Goal: Task Accomplishment & Management: Manage account settings

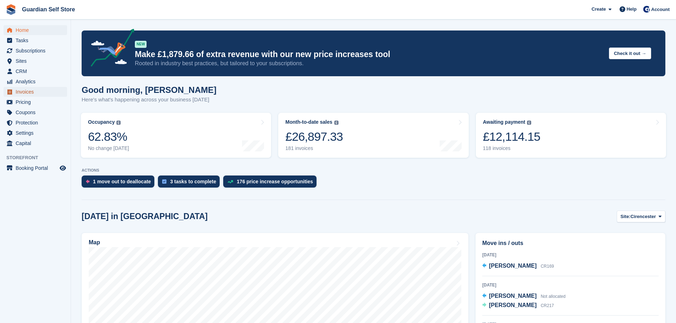
click at [28, 92] on span "Invoices" at bounding box center [37, 92] width 43 height 10
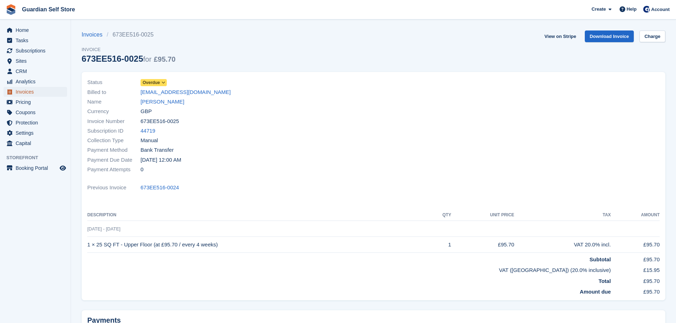
click at [54, 94] on span "Invoices" at bounding box center [37, 92] width 43 height 10
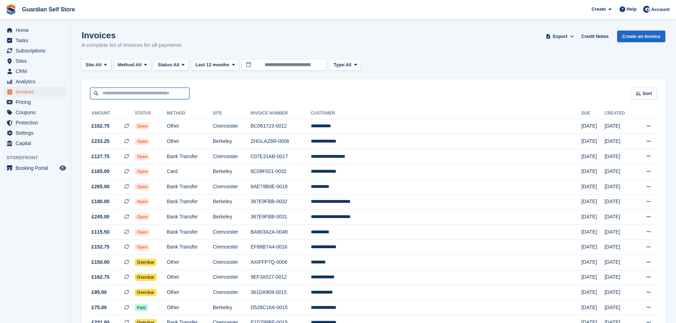
click at [152, 96] on input "text" at bounding box center [139, 94] width 99 height 12
type input "****"
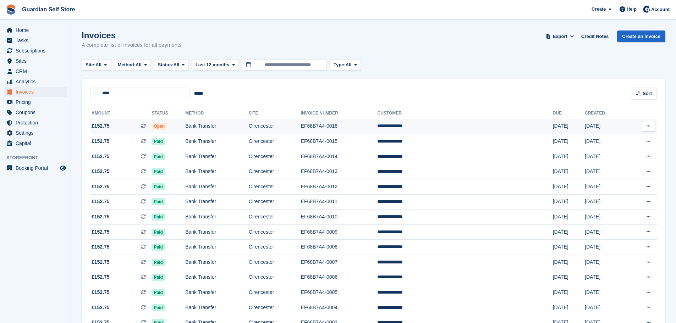
click at [131, 122] on td "£152.75 This is a recurring subscription invoice." at bounding box center [120, 126] width 61 height 15
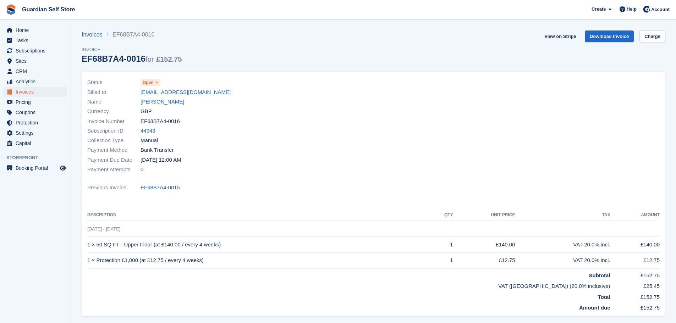
click at [150, 83] on span "Open" at bounding box center [148, 82] width 11 height 6
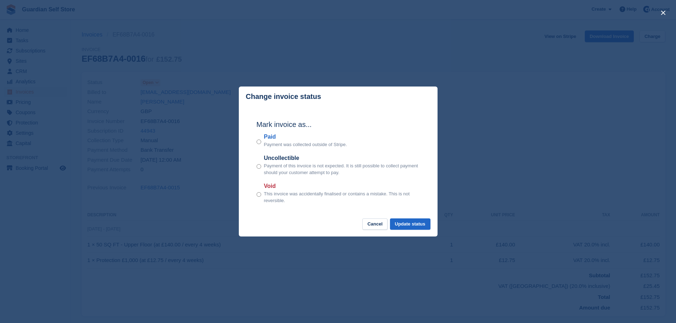
click at [272, 140] on label "Paid" at bounding box center [305, 137] width 83 height 9
click at [406, 220] on button "Update status" at bounding box center [410, 224] width 40 height 12
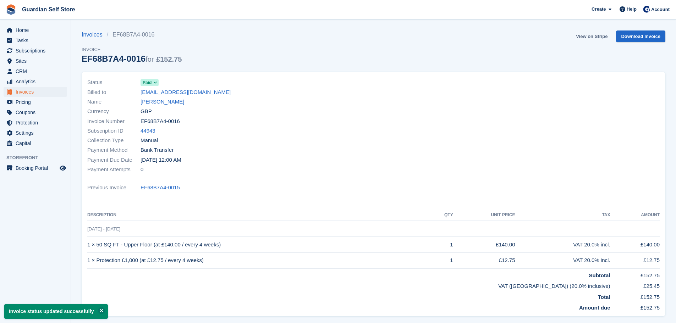
click at [586, 35] on link "View on Stripe" at bounding box center [591, 36] width 37 height 12
click at [39, 94] on span "Invoices" at bounding box center [37, 92] width 43 height 10
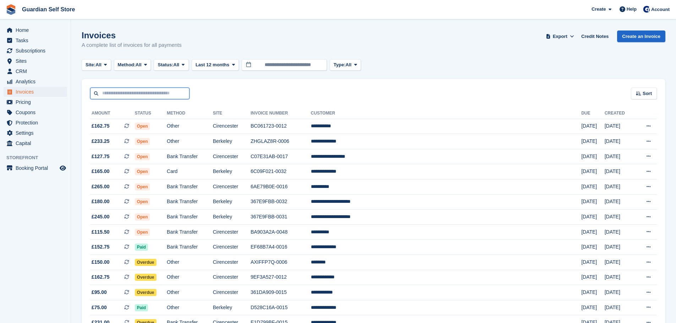
click at [143, 94] on input "text" at bounding box center [139, 94] width 99 height 12
type input "******"
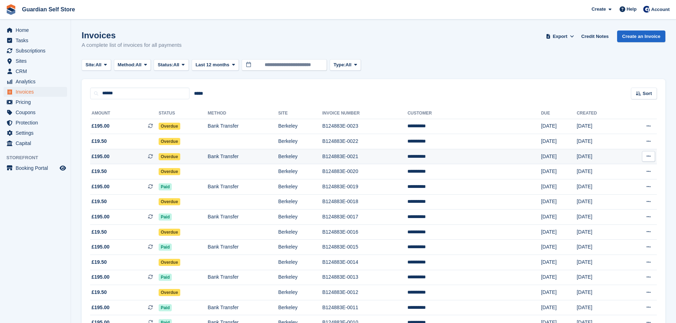
click at [130, 151] on td "£195.00 This is a recurring subscription invoice." at bounding box center [124, 156] width 68 height 15
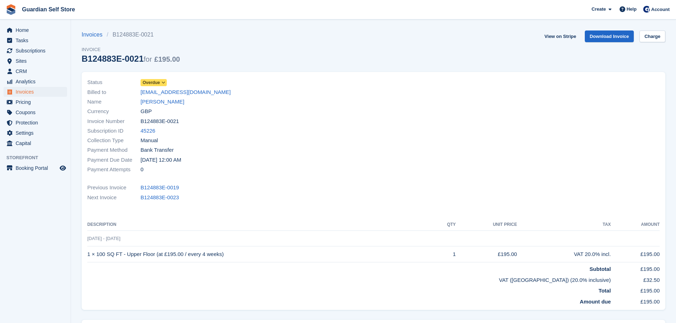
click at [152, 78] on link "Overdue" at bounding box center [153, 82] width 26 height 8
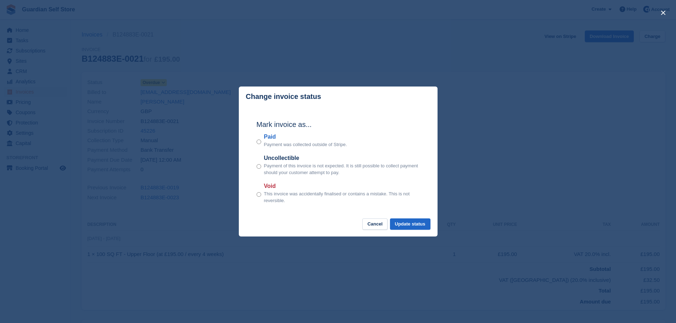
click at [271, 137] on label "Paid" at bounding box center [305, 137] width 83 height 9
click at [409, 225] on button "Update status" at bounding box center [410, 224] width 40 height 12
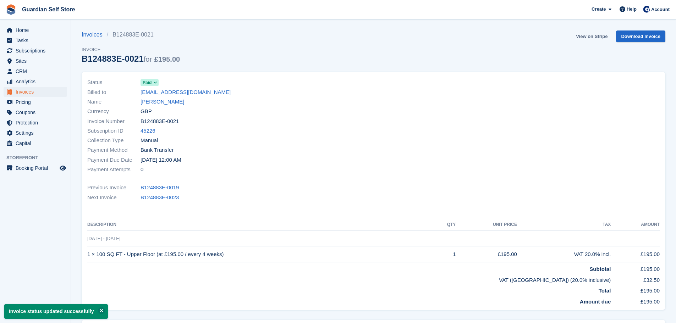
click at [588, 37] on link "View on Stripe" at bounding box center [591, 36] width 37 height 12
click at [37, 93] on span "Invoices" at bounding box center [37, 92] width 43 height 10
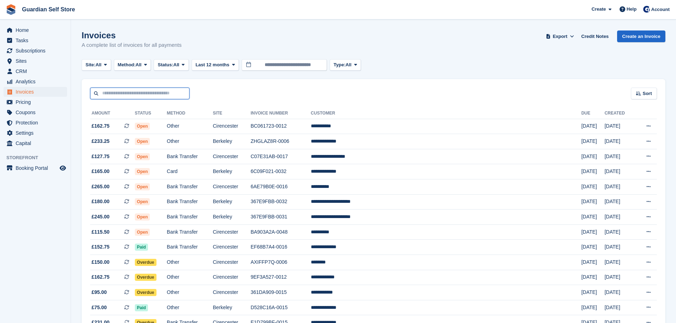
click at [134, 93] on input "text" at bounding box center [139, 94] width 99 height 12
type input "********"
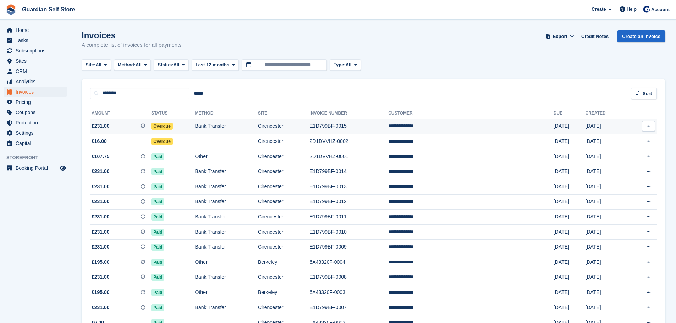
click at [124, 123] on span "£231.00 This is a recurring subscription invoice." at bounding box center [120, 125] width 61 height 7
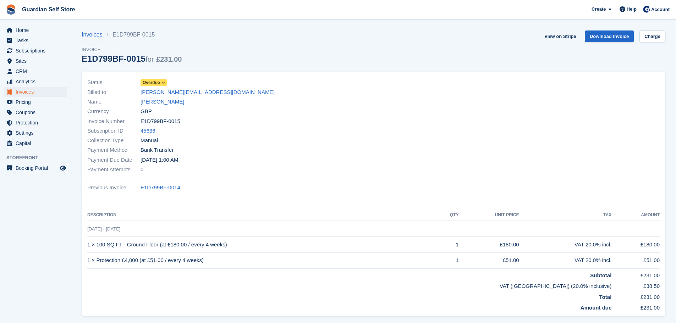
click at [152, 85] on span "Overdue" at bounding box center [151, 82] width 17 height 6
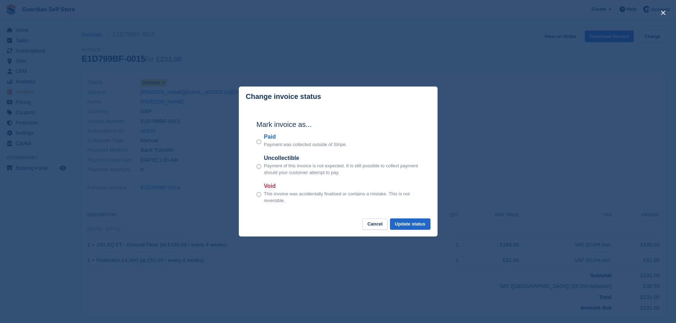
click at [268, 137] on label "Paid" at bounding box center [305, 137] width 83 height 9
click at [414, 222] on button "Update status" at bounding box center [410, 224] width 40 height 12
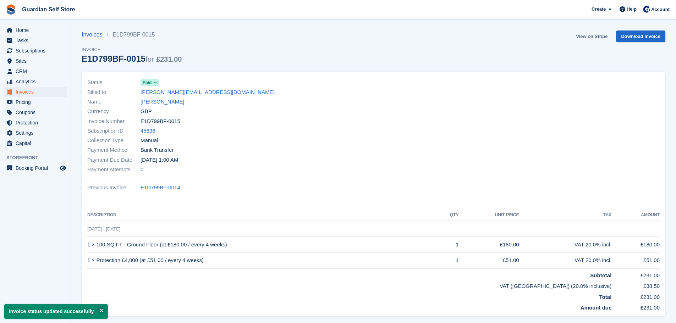
click at [593, 34] on link "View on Stripe" at bounding box center [591, 36] width 37 height 12
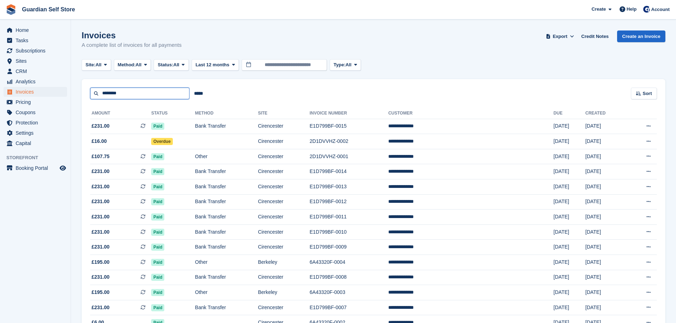
drag, startPoint x: 124, startPoint y: 95, endPoint x: 95, endPoint y: 94, distance: 28.7
click at [95, 94] on input "********" at bounding box center [139, 94] width 99 height 12
click at [106, 142] on span "£16.00" at bounding box center [120, 141] width 61 height 7
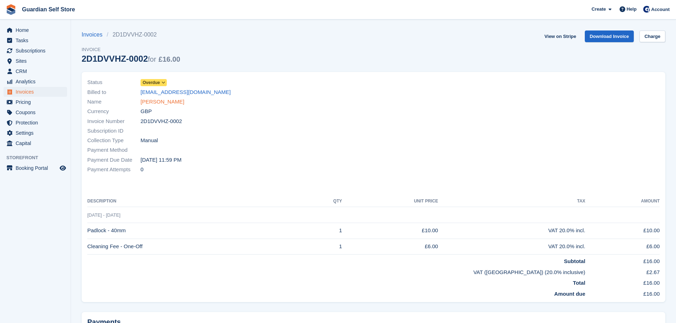
click at [162, 100] on link "[PERSON_NAME]" at bounding box center [162, 102] width 44 height 8
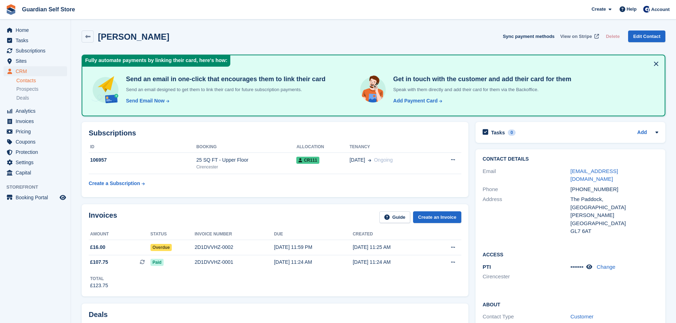
click at [577, 35] on span "View on Stripe" at bounding box center [576, 36] width 32 height 7
click at [40, 119] on span "Invoices" at bounding box center [37, 121] width 43 height 10
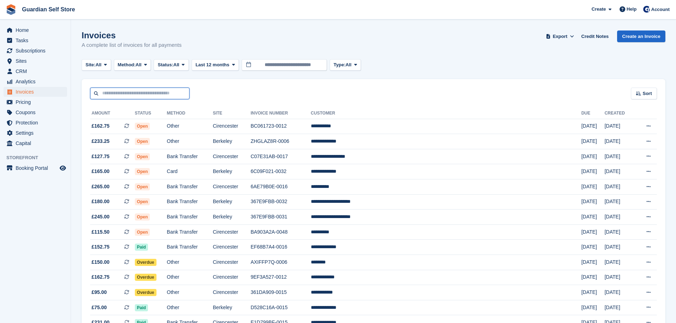
click at [155, 96] on input "text" at bounding box center [139, 94] width 99 height 12
type input "****"
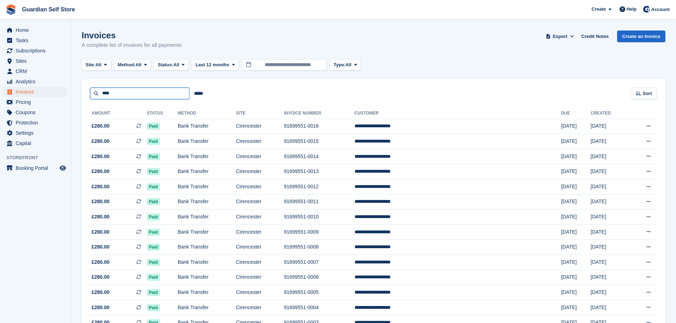
drag, startPoint x: 144, startPoint y: 95, endPoint x: 72, endPoint y: 97, distance: 72.4
click at [72, 97] on section "Invoices A complete list of invoices for all payments Export Export Invoices Ex…" at bounding box center [373, 183] width 605 height 366
type input "****"
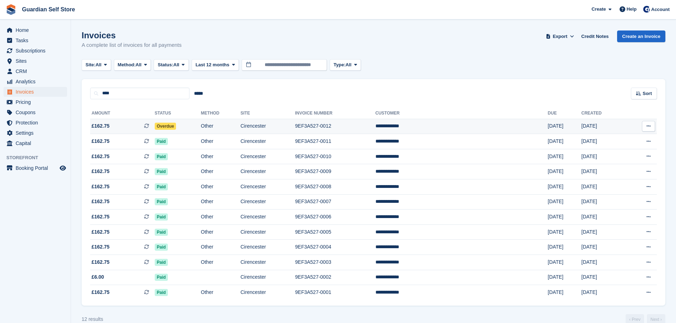
click at [139, 124] on span "£162.75 This is a recurring subscription invoice." at bounding box center [122, 125] width 65 height 7
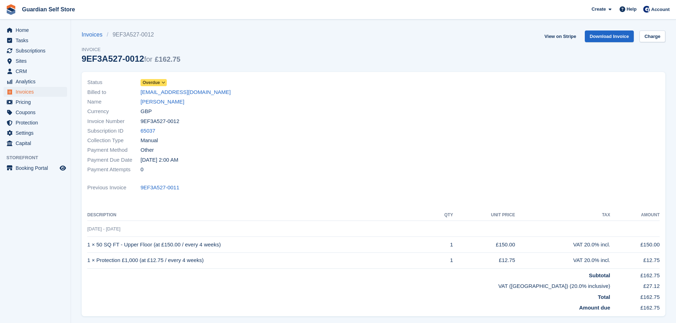
click at [154, 83] on span "Overdue" at bounding box center [151, 82] width 17 height 6
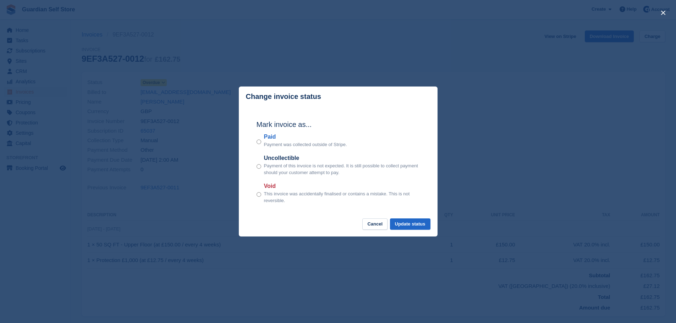
click at [273, 138] on label "Paid" at bounding box center [305, 137] width 83 height 9
click at [403, 220] on button "Update status" at bounding box center [410, 224] width 40 height 12
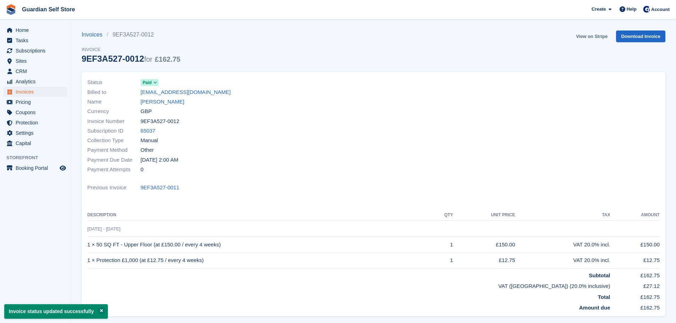
click at [590, 40] on link "View on Stripe" at bounding box center [591, 36] width 37 height 12
click at [41, 92] on span "Invoices" at bounding box center [37, 92] width 43 height 10
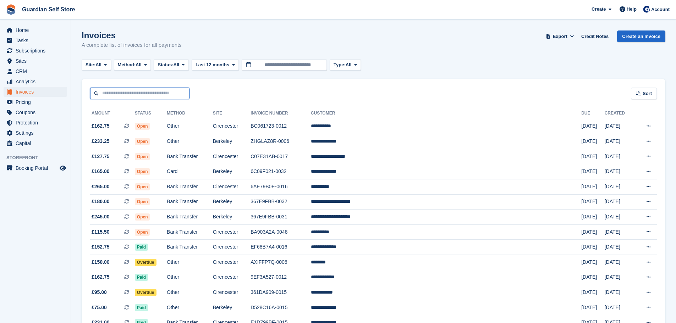
click at [131, 96] on input "text" at bounding box center [139, 94] width 99 height 12
type input "*****"
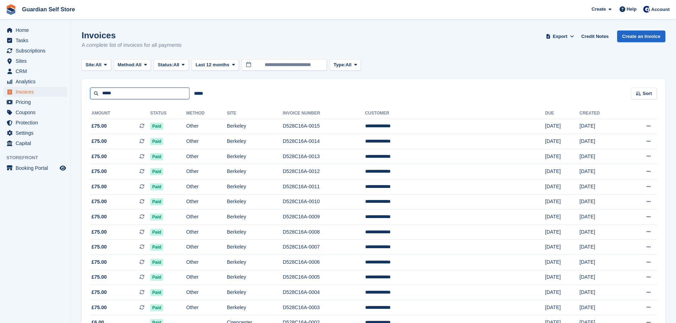
drag, startPoint x: 117, startPoint y: 89, endPoint x: 73, endPoint y: 87, distance: 43.7
click at [73, 87] on section "Invoices A complete list of invoices for all payments Export Export Invoices Ex…" at bounding box center [373, 190] width 605 height 381
type input "*******"
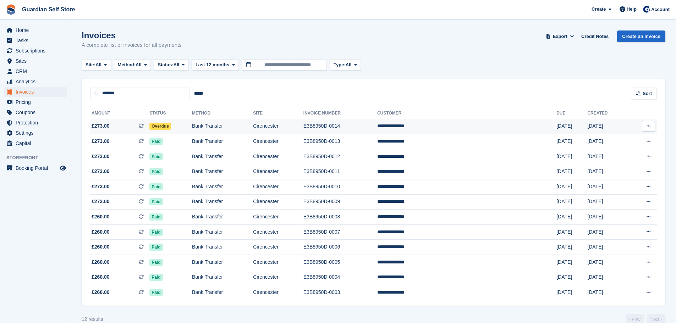
click at [129, 126] on span "£273.00 This is a recurring subscription invoice." at bounding box center [119, 125] width 59 height 7
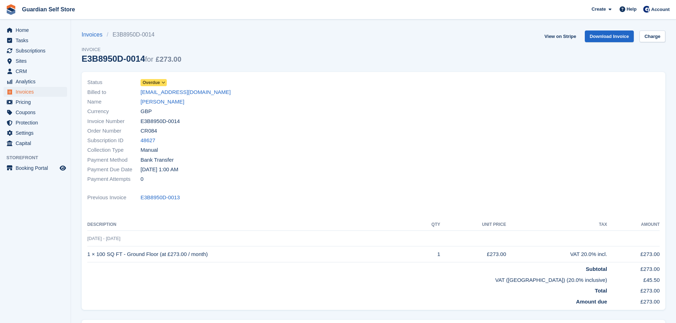
click at [150, 79] on link "Overdue" at bounding box center [153, 82] width 26 height 8
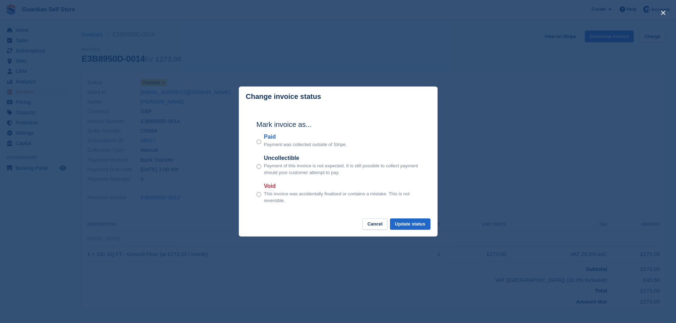
click at [268, 136] on label "Paid" at bounding box center [305, 137] width 83 height 9
click at [412, 221] on button "Update status" at bounding box center [410, 224] width 40 height 12
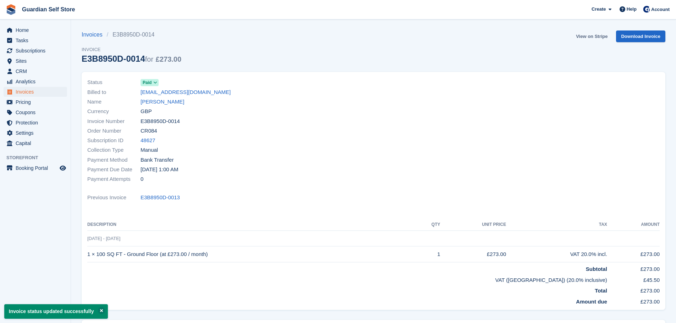
click at [583, 35] on link "View on Stripe" at bounding box center [591, 36] width 37 height 12
click at [47, 91] on span "Invoices" at bounding box center [37, 92] width 43 height 10
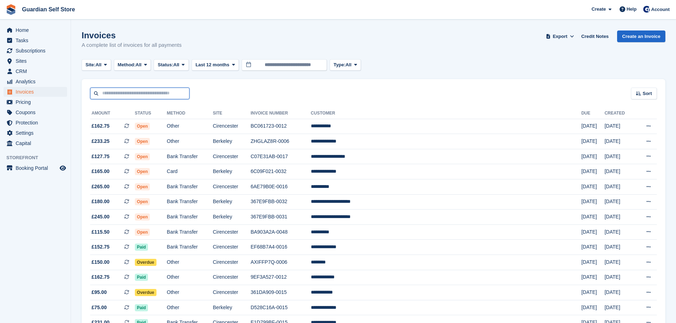
click at [156, 95] on input "text" at bounding box center [139, 94] width 99 height 12
type input "****"
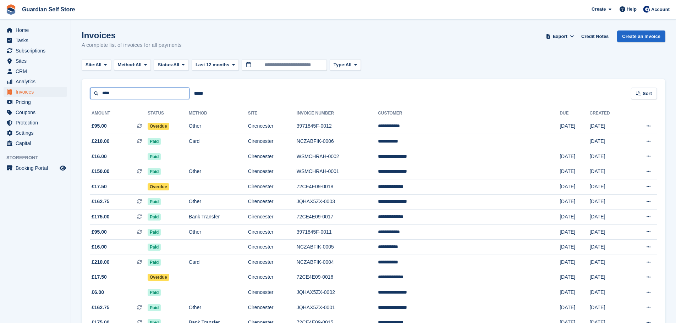
drag, startPoint x: 115, startPoint y: 93, endPoint x: 67, endPoint y: 90, distance: 47.3
type input "****"
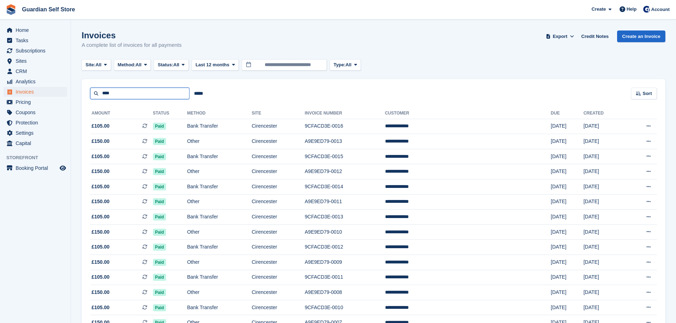
drag, startPoint x: 129, startPoint y: 93, endPoint x: 46, endPoint y: 87, distance: 82.8
click at [49, 86] on div "Home Tasks Subscriptions Subscriptions Subscriptions Price increases NEW Price …" at bounding box center [338, 273] width 676 height 547
type input "*****"
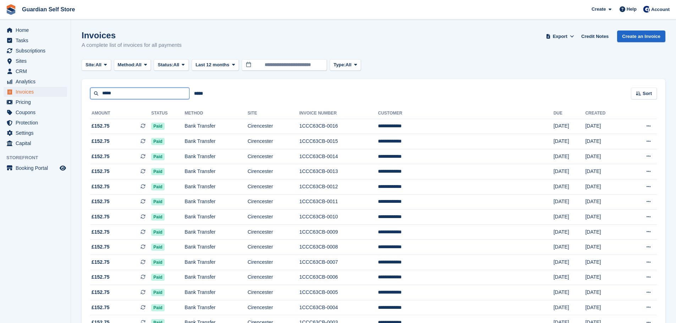
drag, startPoint x: 128, startPoint y: 97, endPoint x: 71, endPoint y: 95, distance: 56.8
click at [71, 95] on section "Invoices A complete list of invoices for all payments Export Export Invoices Ex…" at bounding box center [373, 183] width 605 height 366
type input "*****"
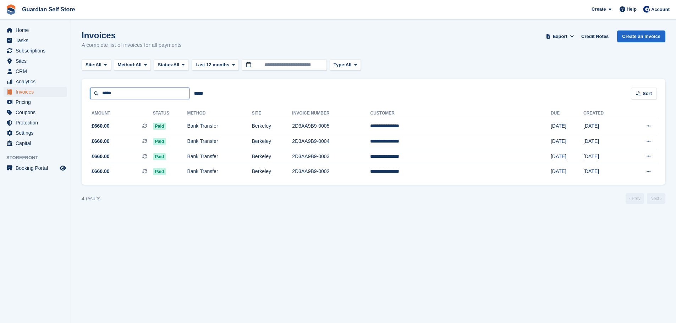
drag, startPoint x: 131, startPoint y: 92, endPoint x: 65, endPoint y: 91, distance: 66.0
click at [65, 91] on div "Home Tasks Subscriptions Subscriptions Subscriptions Price increases NEW Price …" at bounding box center [338, 161] width 676 height 323
type input "*****"
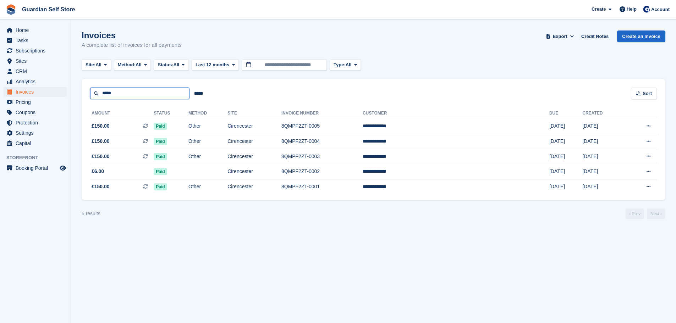
drag, startPoint x: 125, startPoint y: 96, endPoint x: 78, endPoint y: 91, distance: 47.4
click at [78, 91] on section "Invoices A complete list of invoices for all payments Export Export Invoices Ex…" at bounding box center [373, 161] width 605 height 323
type input "****"
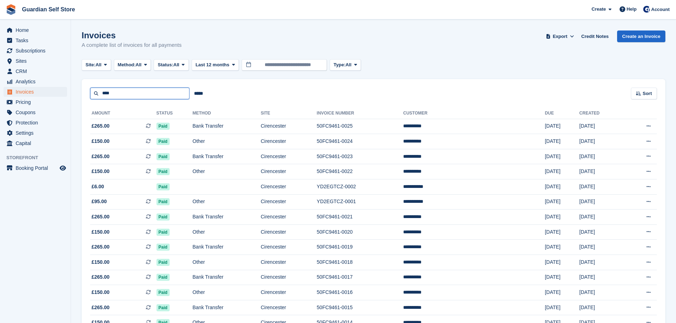
drag, startPoint x: 116, startPoint y: 95, endPoint x: 89, endPoint y: 92, distance: 26.8
click at [89, 92] on div "**** ***** Sort Sort by Date created Created (oldest first) Created (newest fir…" at bounding box center [373, 89] width 583 height 20
type input "****"
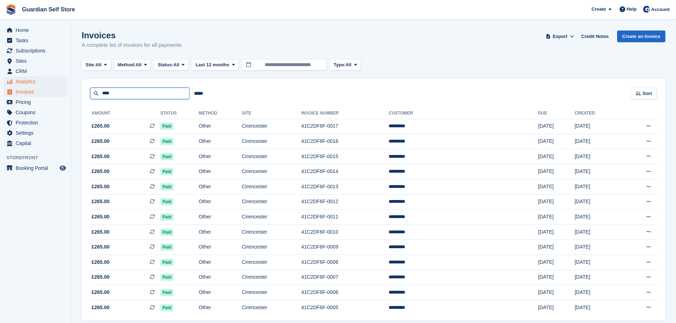
drag, startPoint x: 130, startPoint y: 94, endPoint x: 16, endPoint y: 84, distance: 113.9
click at [16, 84] on div "Home Tasks Subscriptions Subscriptions Subscriptions Price increases NEW Price …" at bounding box center [338, 175] width 676 height 350
type input "****"
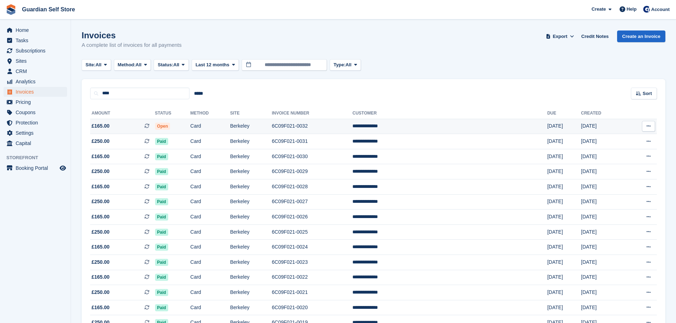
click at [272, 127] on td "Berkeley" at bounding box center [251, 126] width 42 height 15
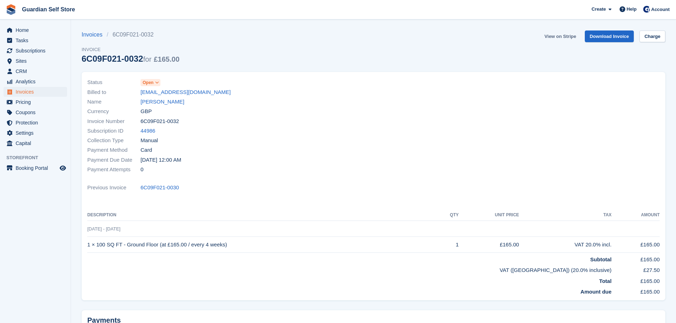
click at [561, 36] on link "View on Stripe" at bounding box center [559, 36] width 37 height 12
click at [36, 91] on span "Invoices" at bounding box center [37, 92] width 43 height 10
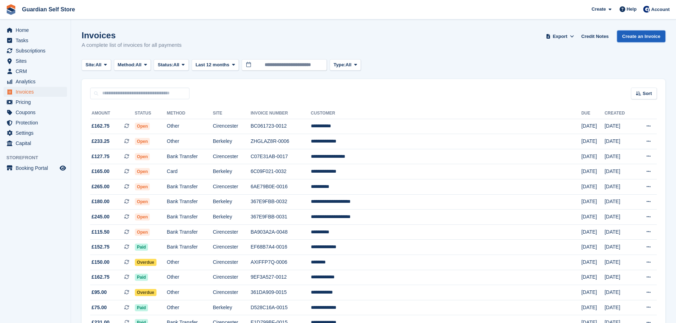
click at [626, 39] on link "Create an Invoice" at bounding box center [641, 36] width 48 height 12
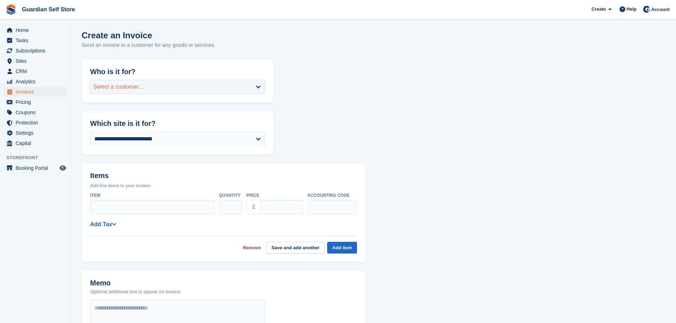
click at [128, 90] on div "Select a customer..." at bounding box center [118, 87] width 50 height 9
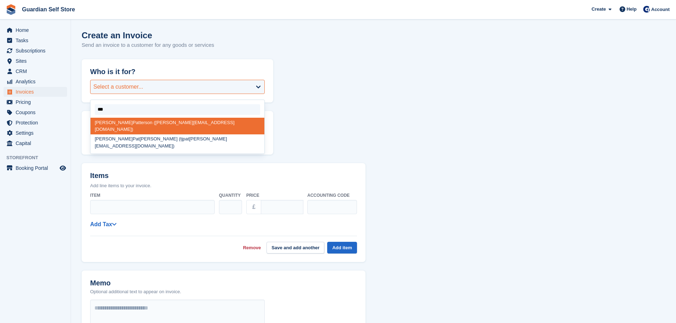
type input "****"
click at [171, 134] on div "Timothy Patt ison (tj patt ison@hotmail.com)" at bounding box center [177, 142] width 174 height 17
select select "*****"
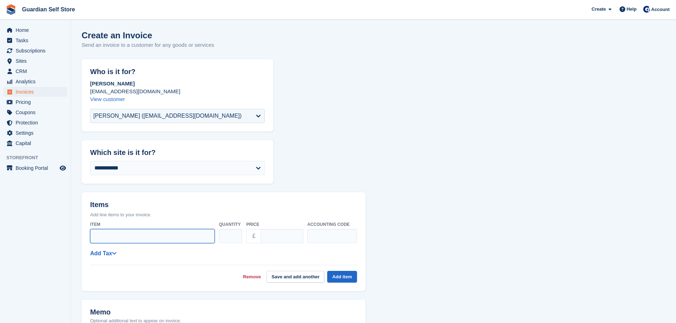
click at [123, 237] on input "Item" at bounding box center [152, 236] width 124 height 14
type input "**********"
drag, startPoint x: 282, startPoint y: 239, endPoint x: 178, endPoint y: 239, distance: 103.6
click at [178, 239] on div "**********" at bounding box center [223, 232] width 267 height 28
type input "***"
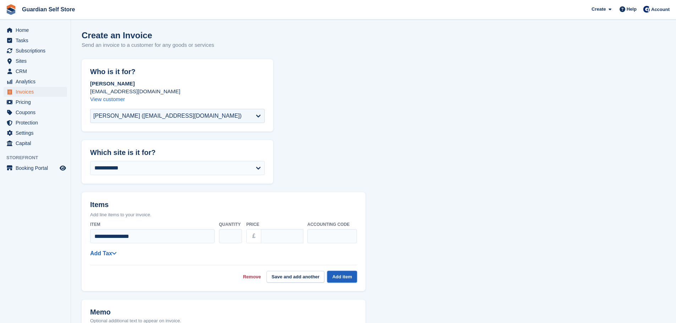
click at [331, 273] on button "Add item" at bounding box center [342, 277] width 30 height 12
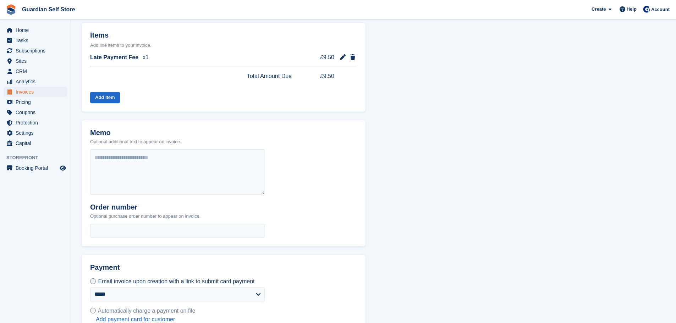
scroll to position [212, 0]
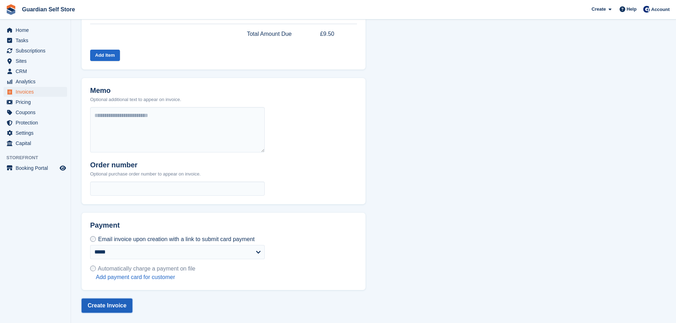
click at [101, 305] on button "Create Invoice" at bounding box center [107, 306] width 51 height 14
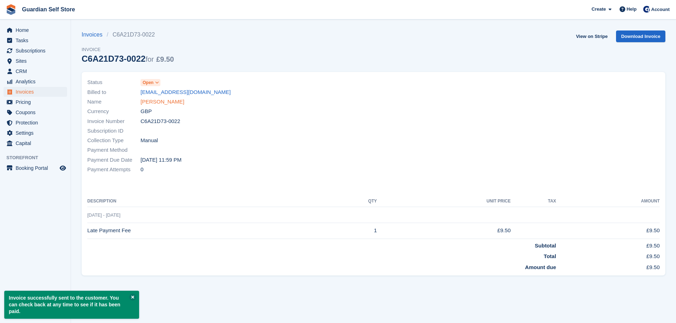
click at [168, 100] on link "Timothy Pattison" at bounding box center [162, 102] width 44 height 8
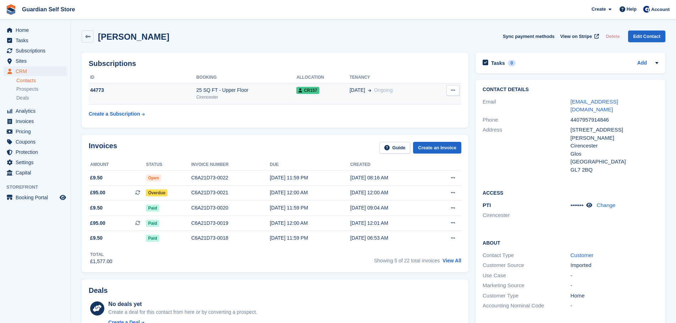
click at [399, 99] on td "12 Jul Ongoing" at bounding box center [390, 94] width 83 height 22
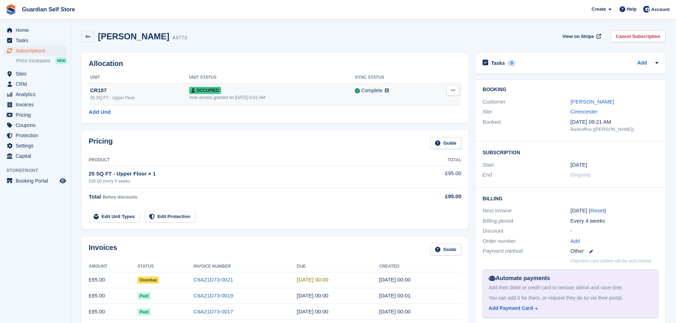
click at [455, 95] on button at bounding box center [452, 90] width 13 height 11
click at [431, 102] on p "Overlock" at bounding box center [425, 104] width 62 height 9
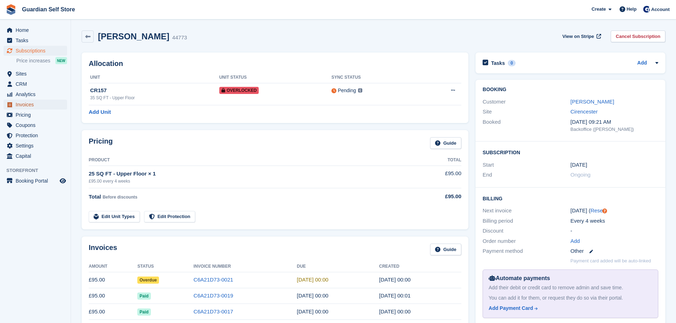
click at [24, 106] on span "Invoices" at bounding box center [37, 105] width 43 height 10
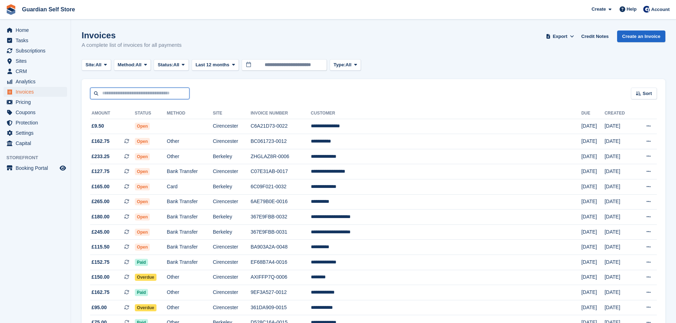
click at [133, 98] on input "text" at bounding box center [139, 94] width 99 height 12
type input "******"
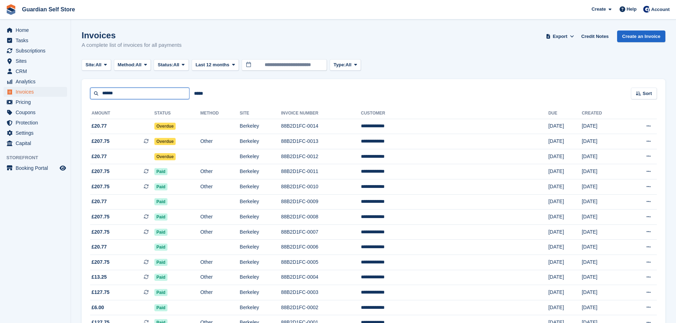
drag, startPoint x: 125, startPoint y: 93, endPoint x: 79, endPoint y: 95, distance: 45.4
click at [79, 95] on section "Invoices A complete list of invoices for all payments Export Export Invoices Ex…" at bounding box center [373, 183] width 605 height 366
type input "******"
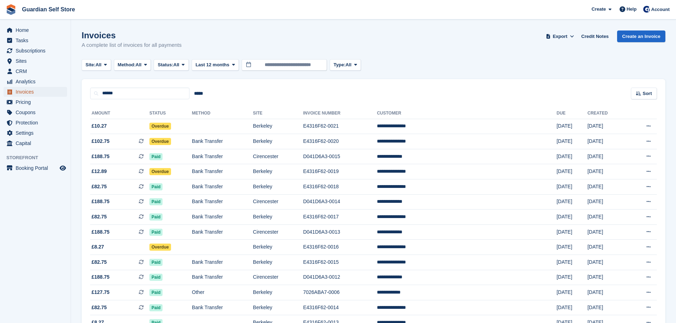
click at [54, 92] on span "Invoices" at bounding box center [37, 92] width 43 height 10
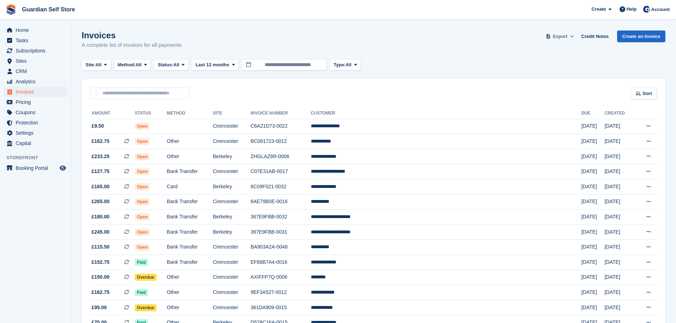
click at [567, 33] on span "Export" at bounding box center [560, 36] width 15 height 7
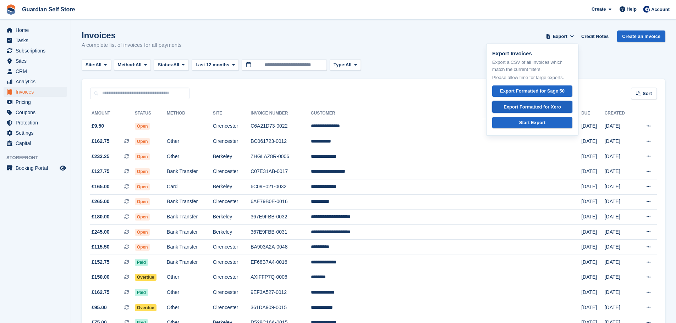
click at [544, 104] on div "Export Formatted for Xero" at bounding box center [531, 107] width 57 height 7
click at [213, 130] on td at bounding box center [190, 126] width 46 height 15
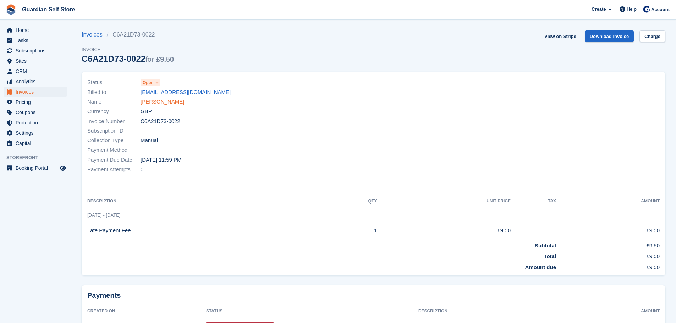
click at [168, 102] on link "Timothy Pattison" at bounding box center [162, 102] width 44 height 8
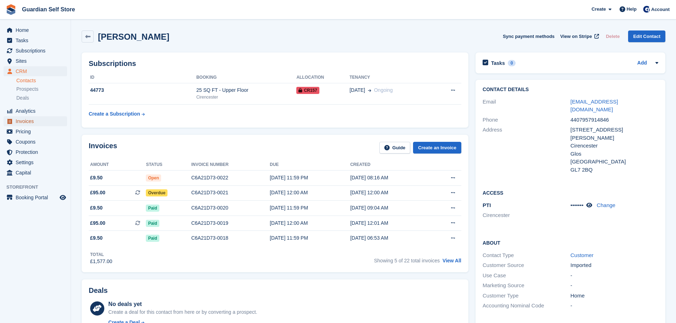
click at [46, 121] on span "Invoices" at bounding box center [37, 121] width 43 height 10
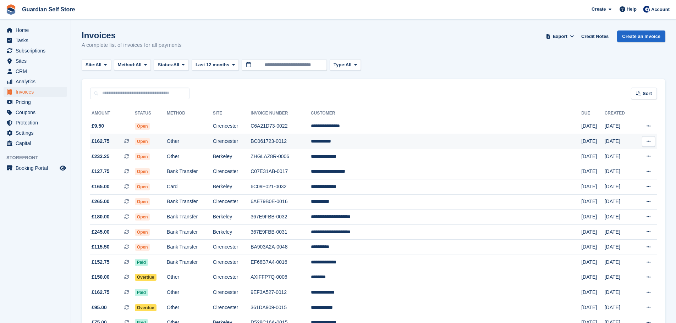
click at [213, 134] on td "Other" at bounding box center [190, 141] width 46 height 15
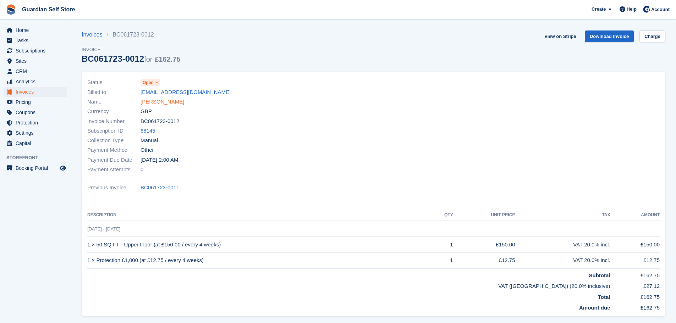
click at [161, 100] on link "[PERSON_NAME]" at bounding box center [162, 102] width 44 height 8
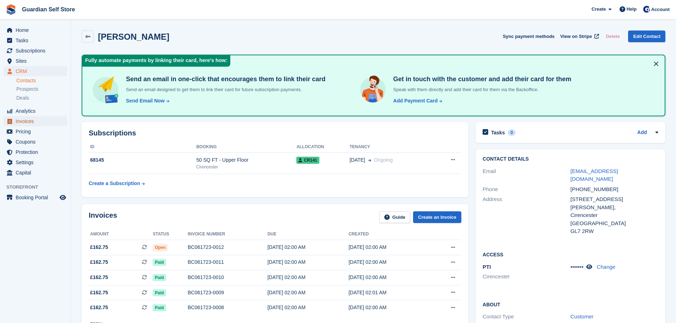
click at [40, 121] on span "Invoices" at bounding box center [37, 121] width 43 height 10
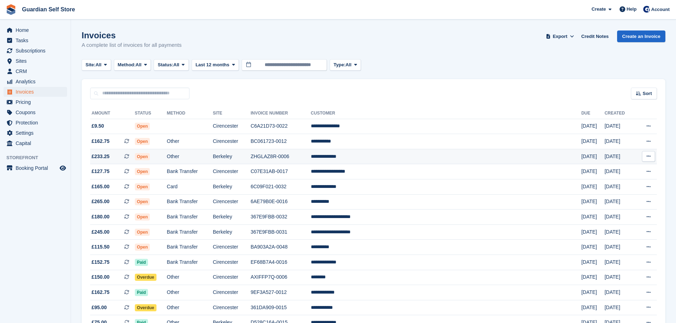
click at [311, 157] on td "ZHGLAZ8R-0006" at bounding box center [280, 156] width 60 height 15
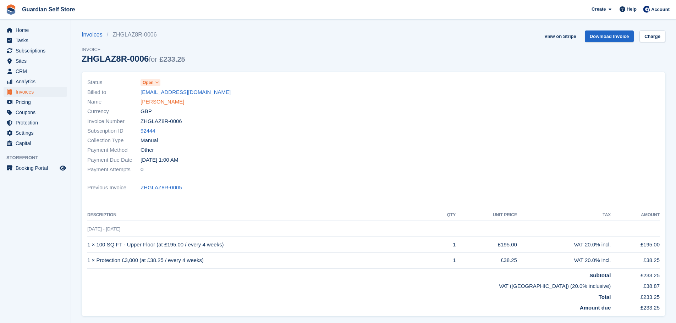
click at [148, 103] on link "Adam Griffiths" at bounding box center [162, 102] width 44 height 8
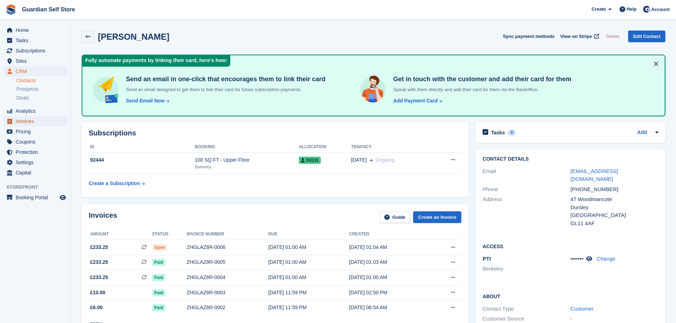
click at [30, 118] on span "Invoices" at bounding box center [37, 121] width 43 height 10
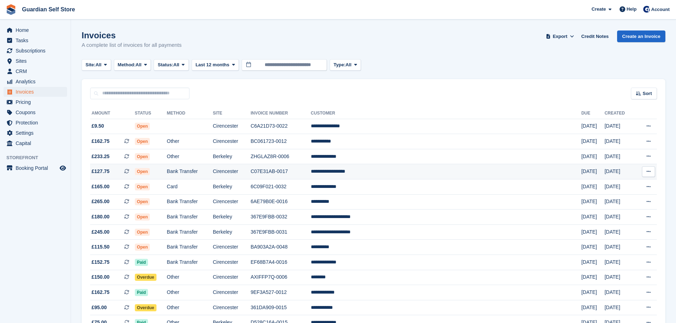
click at [311, 173] on td "C07E31AB-0017" at bounding box center [280, 171] width 60 height 15
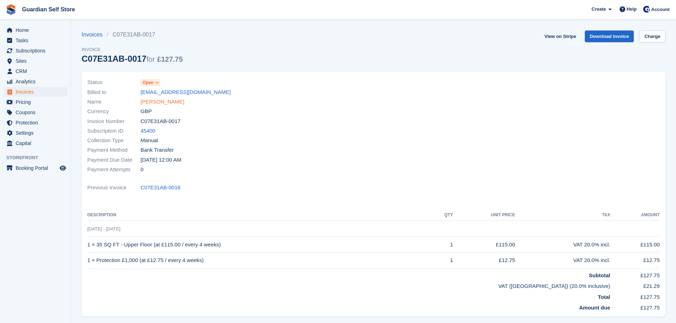
click at [166, 101] on link "Christopher Lowther" at bounding box center [162, 102] width 44 height 8
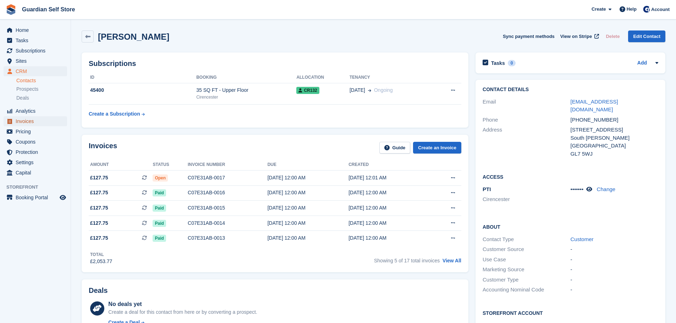
click at [32, 121] on span "Invoices" at bounding box center [37, 121] width 43 height 10
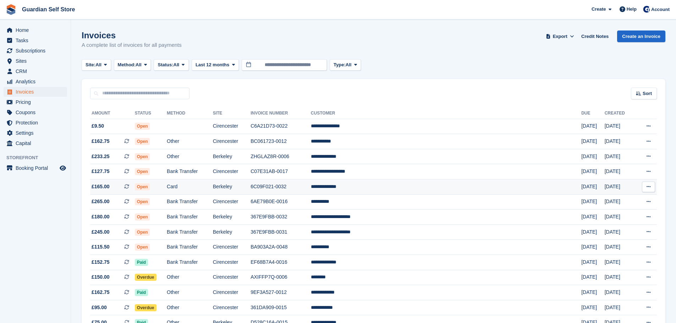
click at [311, 189] on td "6C09F021-0032" at bounding box center [280, 186] width 60 height 15
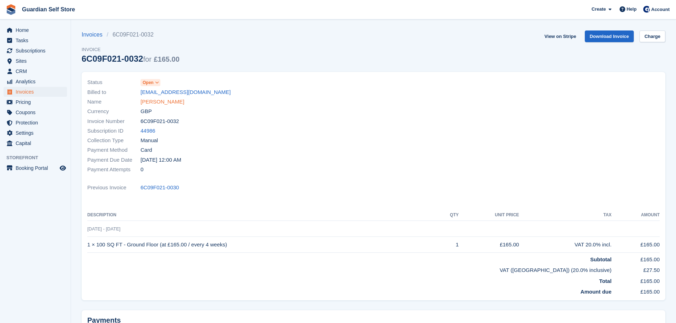
click at [156, 98] on link "[PERSON_NAME]" at bounding box center [162, 102] width 44 height 8
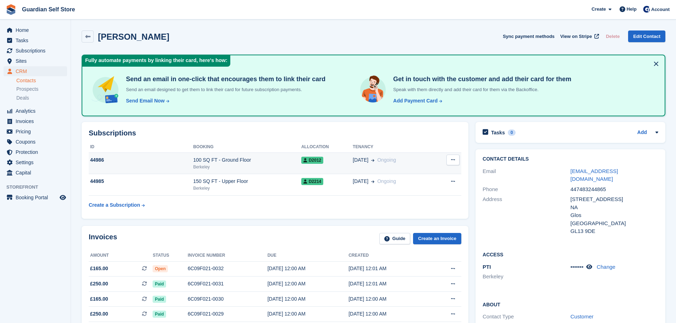
click at [241, 168] on div "Berkeley" at bounding box center [247, 167] width 108 height 6
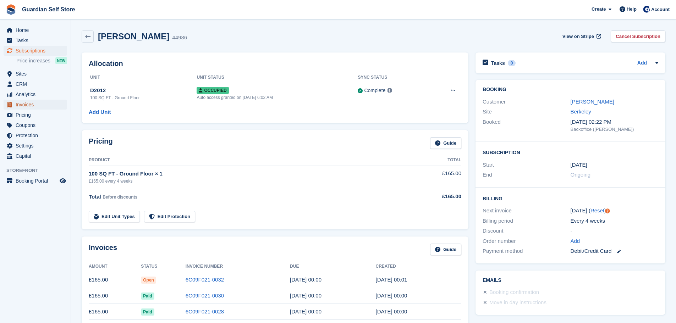
click at [38, 101] on span "Invoices" at bounding box center [37, 105] width 43 height 10
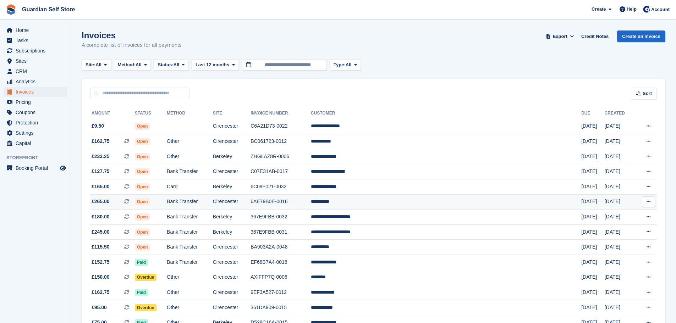
click at [250, 198] on td "Cirencester" at bounding box center [232, 201] width 38 height 15
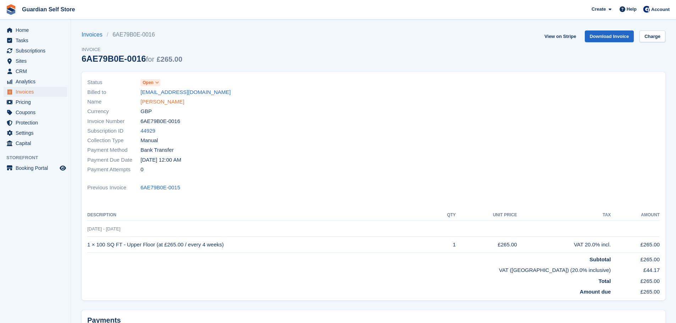
click at [159, 99] on link "[PERSON_NAME]" at bounding box center [162, 102] width 44 height 8
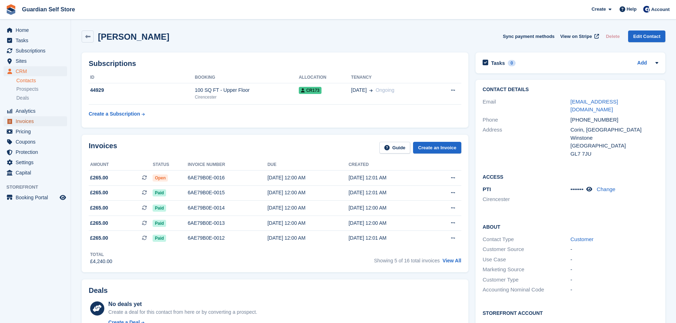
click at [46, 118] on span "Invoices" at bounding box center [37, 121] width 43 height 10
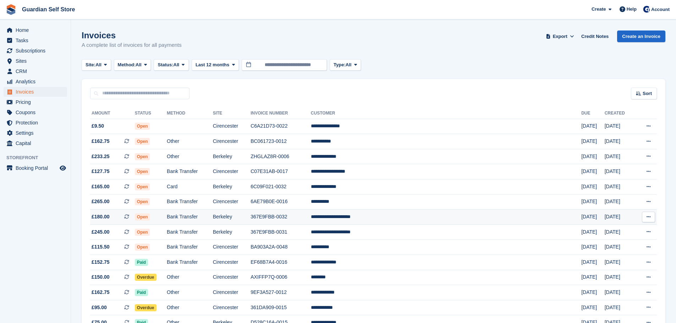
click at [213, 220] on td "Bank Transfer" at bounding box center [190, 217] width 46 height 15
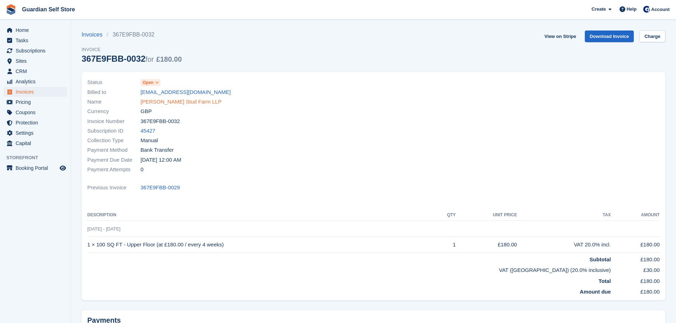
click at [182, 103] on link "Ashcroft Stud Farm LLP" at bounding box center [180, 102] width 81 height 8
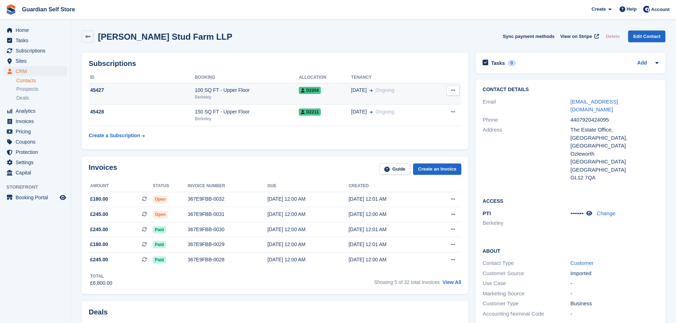
click at [263, 100] on div "Berkeley" at bounding box center [247, 97] width 104 height 6
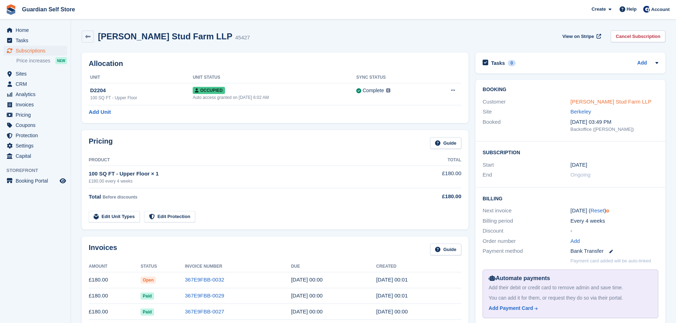
click at [612, 101] on link "[PERSON_NAME] Stud Farm LLP" at bounding box center [610, 102] width 81 height 6
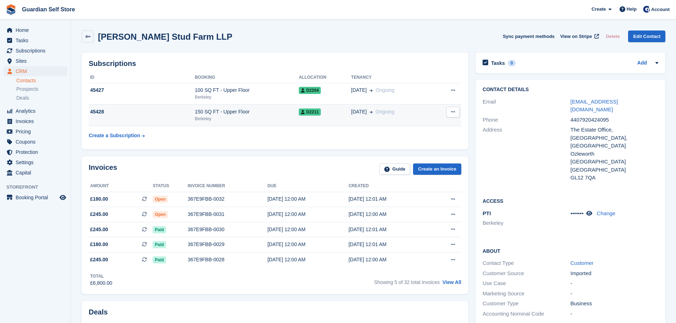
click at [203, 115] on div "150 SQ FT - Upper Floor" at bounding box center [247, 111] width 104 height 7
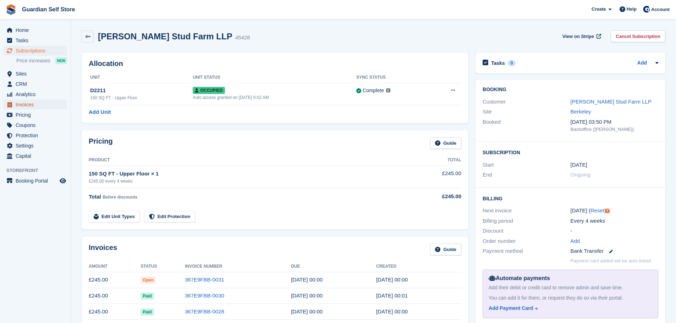
click at [45, 104] on span "Invoices" at bounding box center [37, 105] width 43 height 10
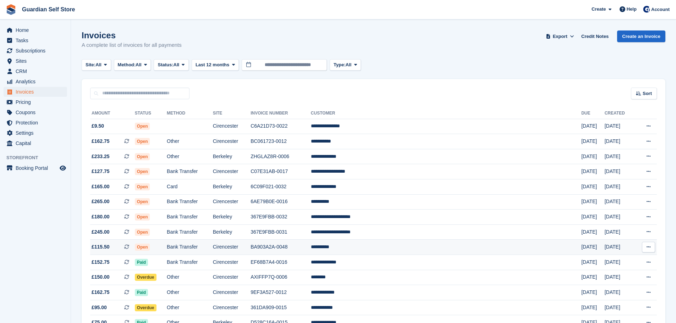
click at [198, 243] on td "Bank Transfer" at bounding box center [190, 247] width 46 height 15
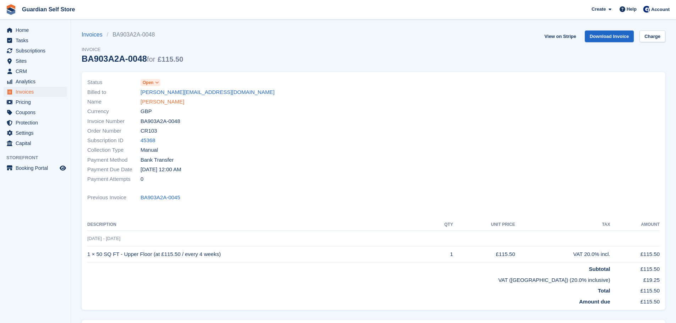
click at [159, 102] on link "Ben Keenan" at bounding box center [162, 102] width 44 height 8
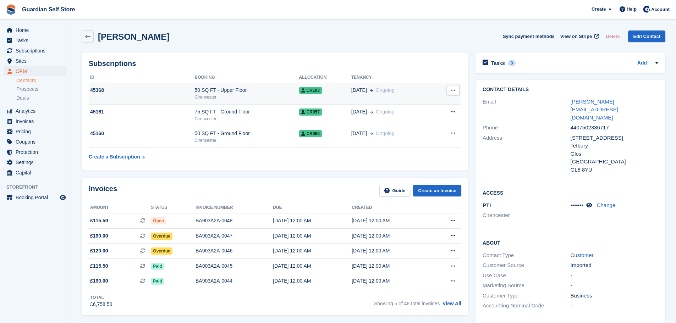
click at [218, 96] on div "Cirencester" at bounding box center [247, 97] width 104 height 6
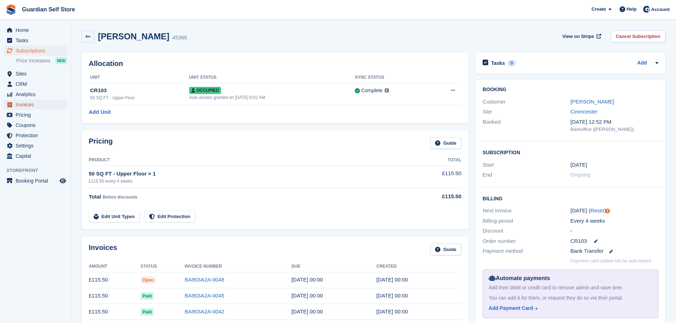
click at [36, 108] on span "Invoices" at bounding box center [37, 105] width 43 height 10
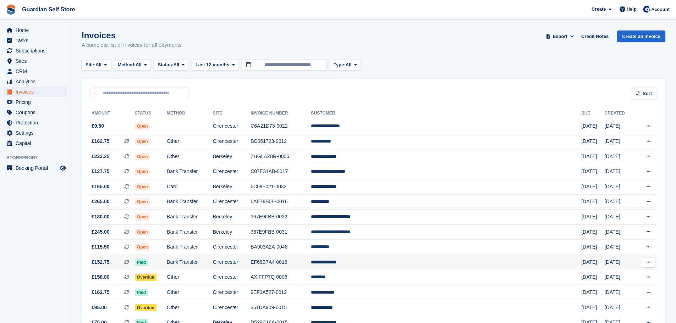
click at [250, 262] on td "Cirencester" at bounding box center [232, 262] width 38 height 15
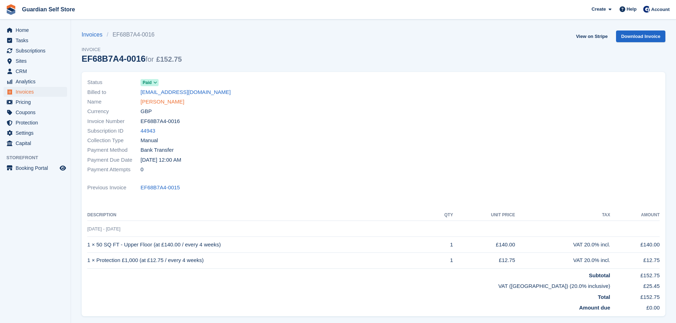
click at [156, 104] on link "[PERSON_NAME]" at bounding box center [162, 102] width 44 height 8
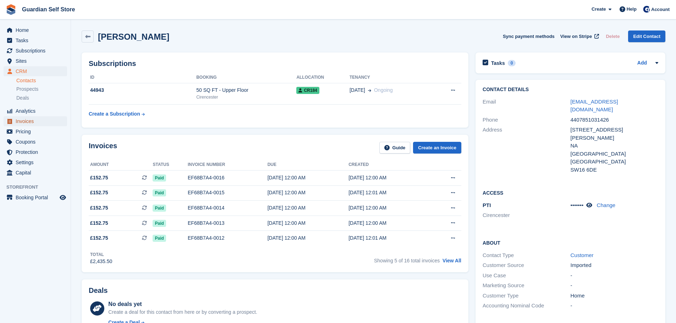
click at [28, 120] on span "Invoices" at bounding box center [37, 121] width 43 height 10
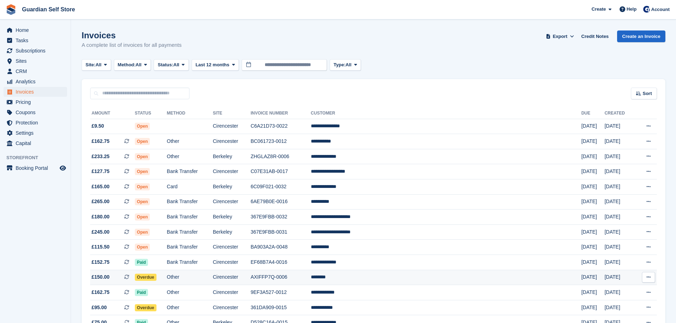
click at [250, 274] on td "Cirencester" at bounding box center [232, 277] width 38 height 15
click at [311, 245] on td "BA903A2A-0048" at bounding box center [280, 247] width 60 height 15
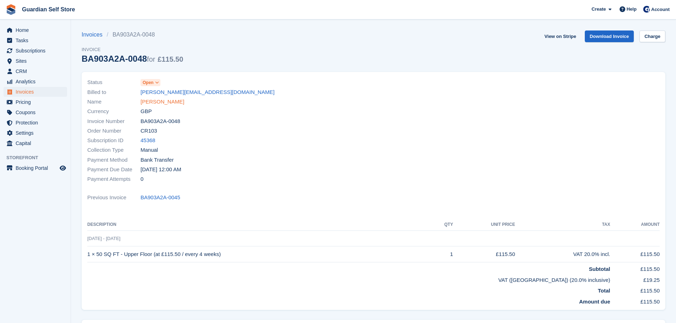
click at [151, 101] on link "Ben Keenan" at bounding box center [162, 102] width 44 height 8
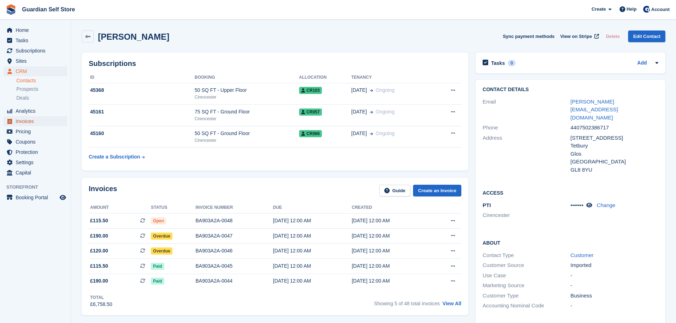
click at [29, 118] on span "Invoices" at bounding box center [37, 121] width 43 height 10
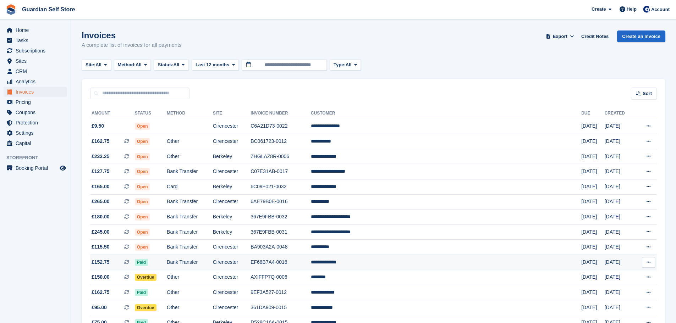
click at [213, 261] on td "Bank Transfer" at bounding box center [190, 262] width 46 height 15
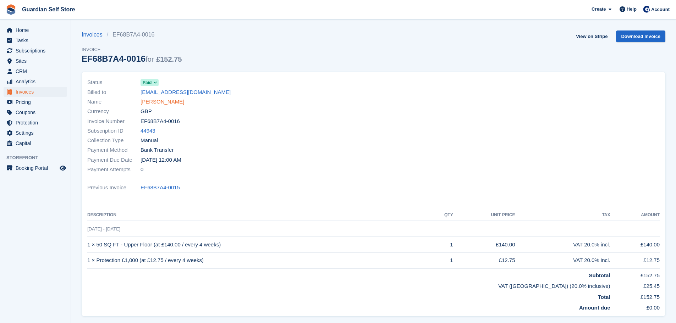
click at [165, 104] on link "[PERSON_NAME]" at bounding box center [162, 102] width 44 height 8
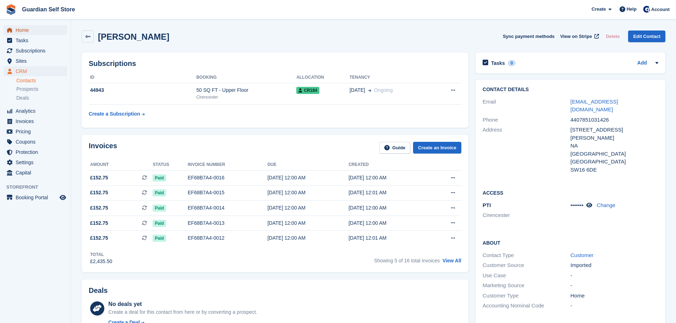
click at [50, 32] on span "Home" at bounding box center [37, 30] width 43 height 10
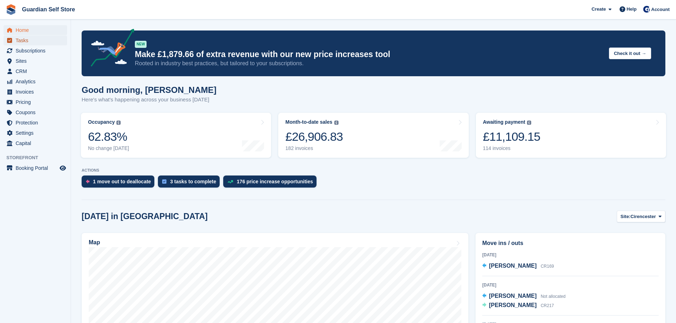
click at [24, 43] on span "Tasks" at bounding box center [37, 40] width 43 height 10
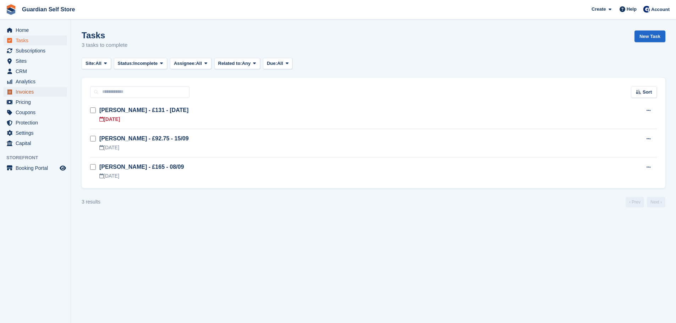
click at [36, 95] on span "Invoices" at bounding box center [37, 92] width 43 height 10
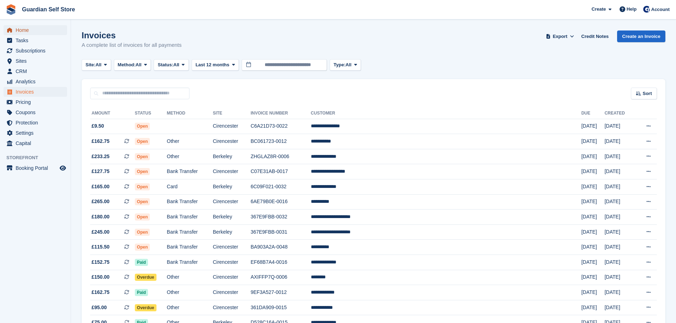
click at [36, 32] on span "Home" at bounding box center [37, 30] width 43 height 10
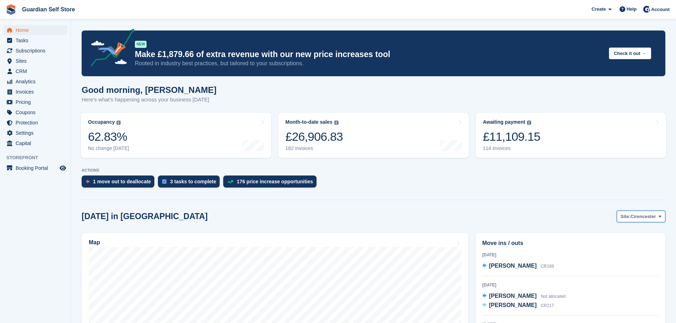
click at [647, 219] on span "Cirencester" at bounding box center [643, 216] width 26 height 7
click at [620, 243] on link "Berkeley" at bounding box center [631, 246] width 62 height 13
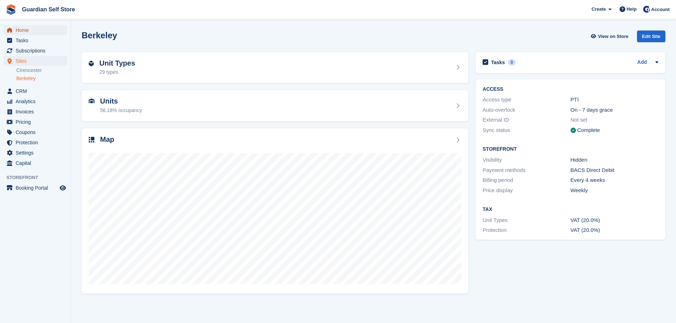
click at [45, 27] on span "Home" at bounding box center [37, 30] width 43 height 10
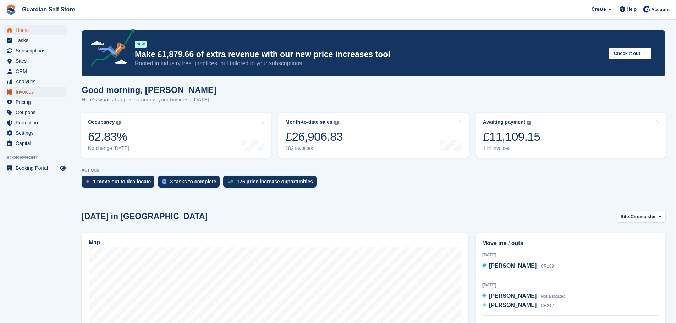
click at [25, 89] on span "Invoices" at bounding box center [37, 92] width 43 height 10
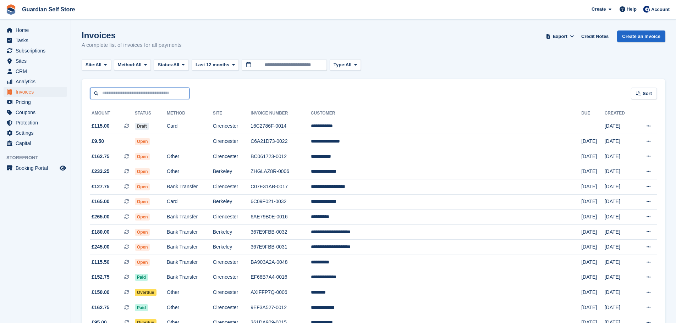
click at [150, 91] on input "text" at bounding box center [139, 94] width 99 height 12
type input "******"
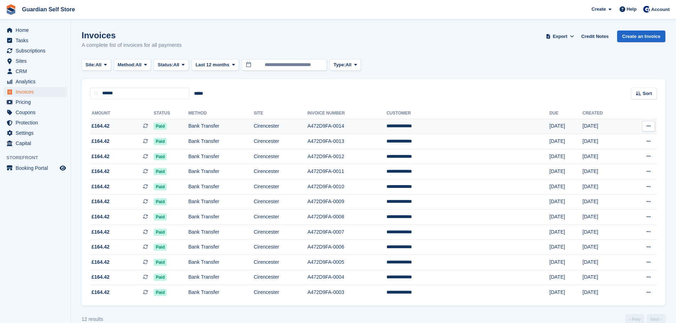
click at [206, 120] on td "Bank Transfer" at bounding box center [220, 126] width 65 height 15
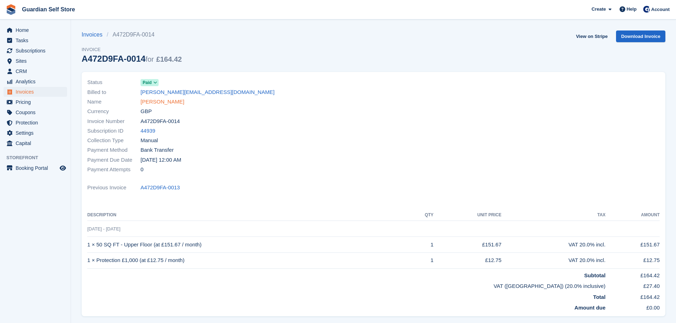
click at [160, 102] on link "Abigail Austin" at bounding box center [162, 102] width 44 height 8
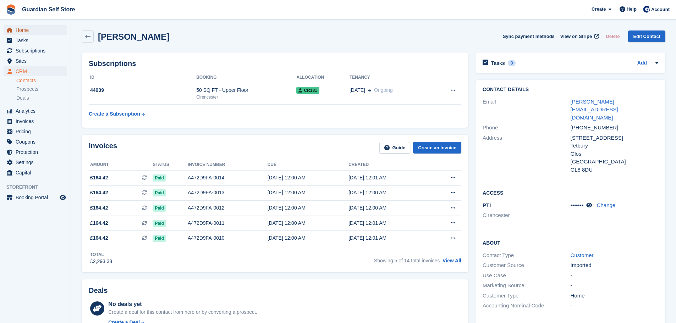
click at [49, 31] on span "Home" at bounding box center [37, 30] width 43 height 10
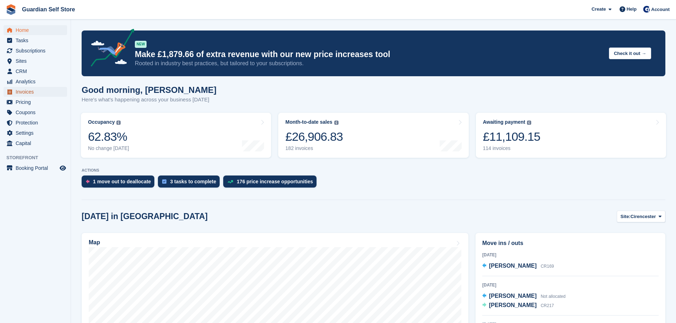
click at [39, 89] on span "Invoices" at bounding box center [37, 92] width 43 height 10
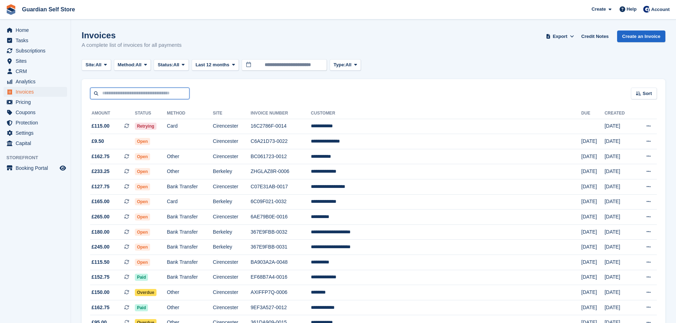
drag, startPoint x: 0, startPoint y: 0, endPoint x: 136, endPoint y: 96, distance: 166.5
click at [136, 96] on input "text" at bounding box center [139, 94] width 99 height 12
type input "*****"
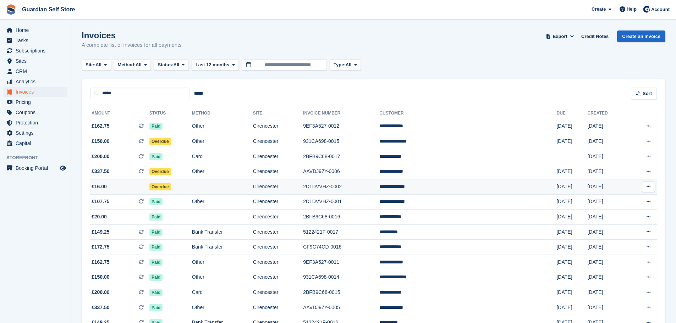
click at [126, 187] on span "£16.00" at bounding box center [119, 186] width 59 height 7
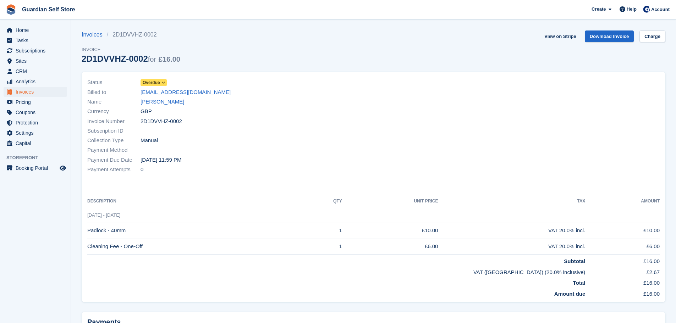
click at [153, 83] on span "Overdue" at bounding box center [151, 82] width 17 height 6
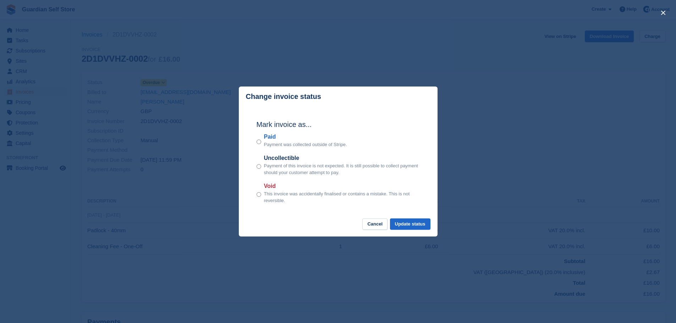
click at [270, 137] on label "Paid" at bounding box center [305, 137] width 83 height 9
click at [415, 225] on button "Update status" at bounding box center [410, 224] width 40 height 12
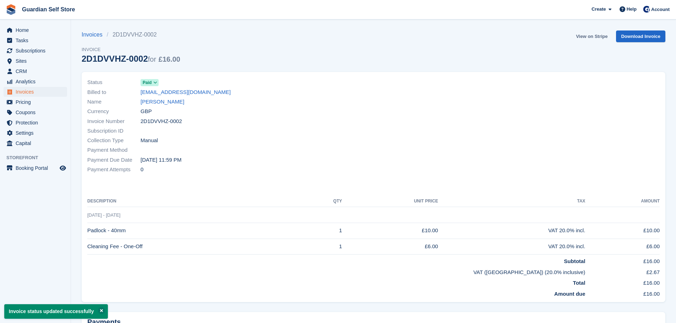
click at [586, 36] on link "View on Stripe" at bounding box center [591, 36] width 37 height 12
click at [28, 95] on span "Invoices" at bounding box center [37, 92] width 43 height 10
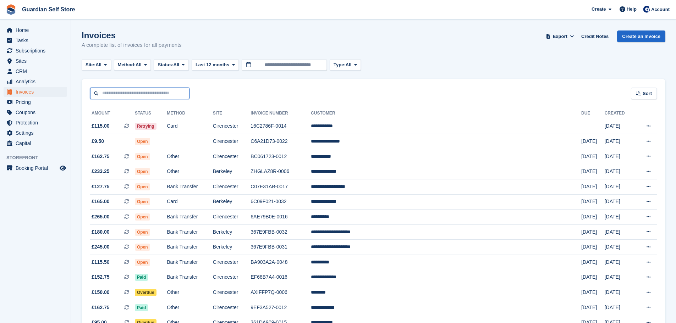
click at [121, 95] on input "text" at bounding box center [139, 94] width 99 height 12
type input "*****"
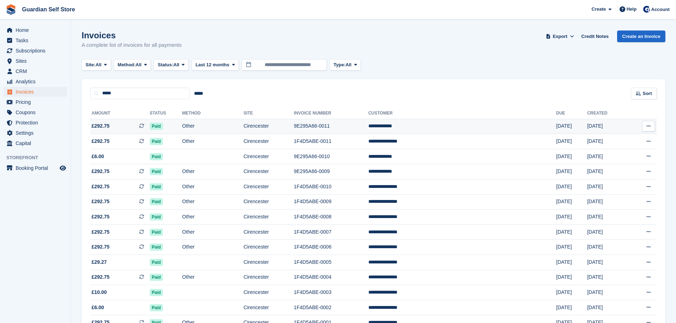
click at [127, 126] on span "£292.75 This is a recurring subscription invoice." at bounding box center [120, 125] width 60 height 7
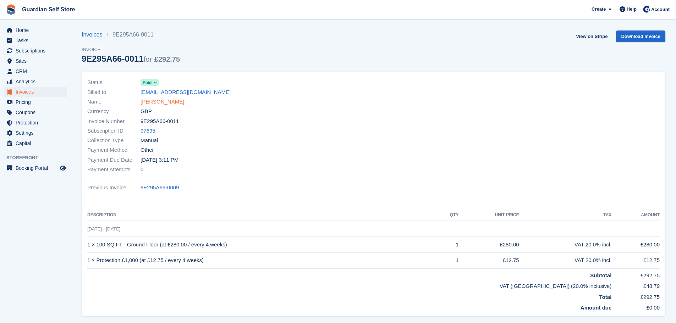
click at [154, 104] on link "[PERSON_NAME]" at bounding box center [162, 102] width 44 height 8
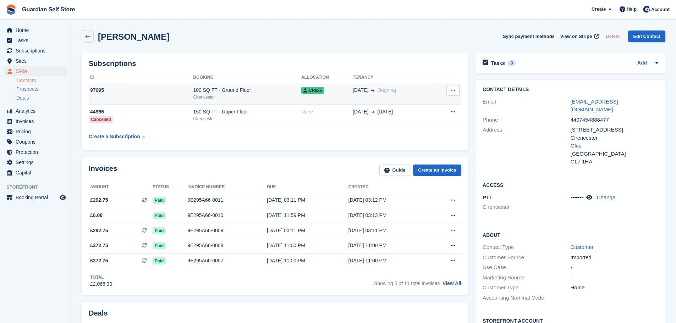
click at [190, 91] on div "97695" at bounding box center [141, 90] width 104 height 7
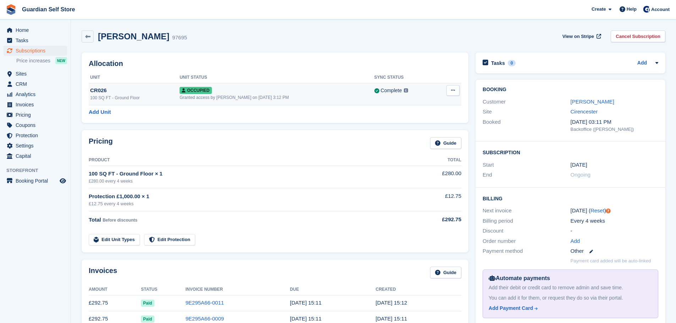
scroll to position [59, 0]
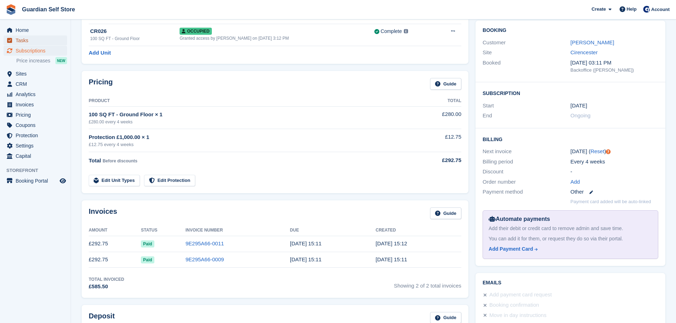
click at [41, 43] on span "Tasks" at bounding box center [37, 40] width 43 height 10
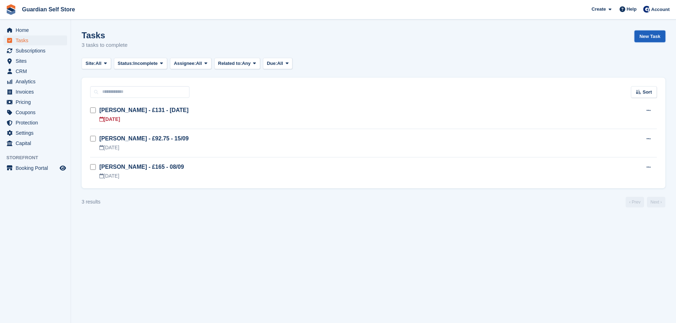
click at [639, 35] on link "New Task" at bounding box center [649, 36] width 31 height 12
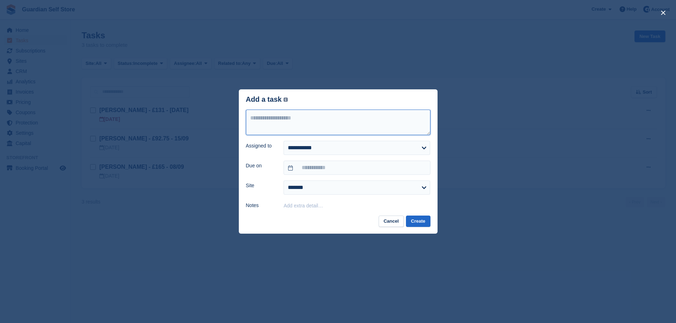
click at [386, 126] on textarea at bounding box center [338, 123] width 184 height 26
type textarea "**********"
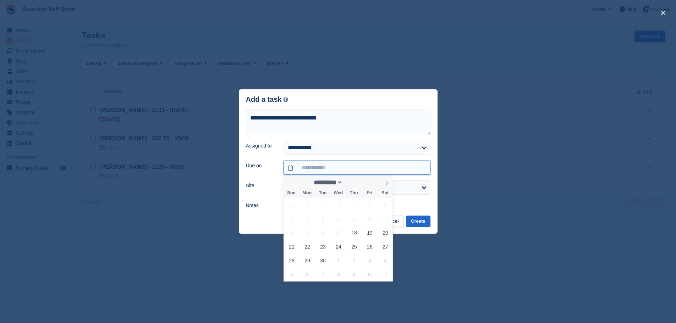
click at [309, 165] on input "text" at bounding box center [356, 168] width 146 height 14
click at [366, 231] on span "19" at bounding box center [370, 233] width 14 height 14
type input "**********"
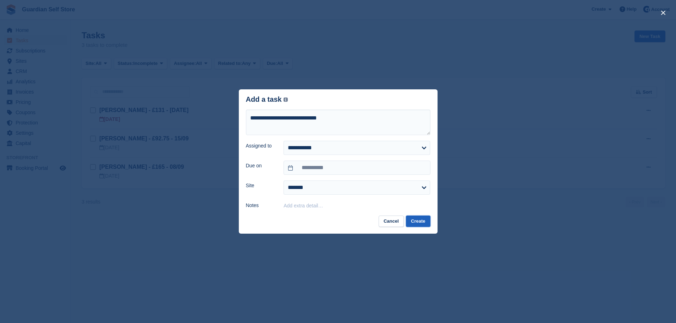
click at [407, 220] on button "Create" at bounding box center [418, 222] width 24 height 12
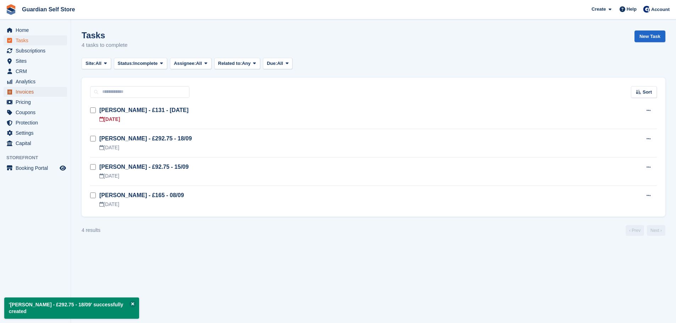
click at [36, 90] on span "Invoices" at bounding box center [37, 92] width 43 height 10
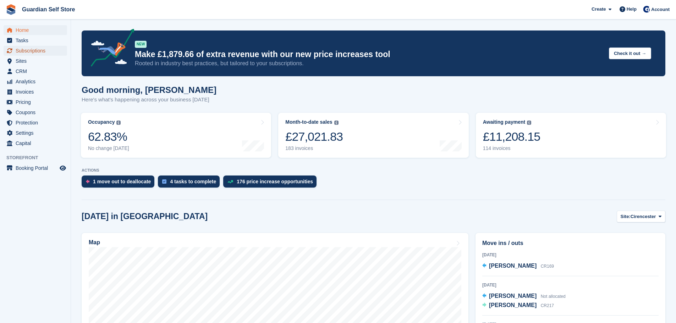
click at [44, 53] on span "Subscriptions" at bounding box center [37, 51] width 43 height 10
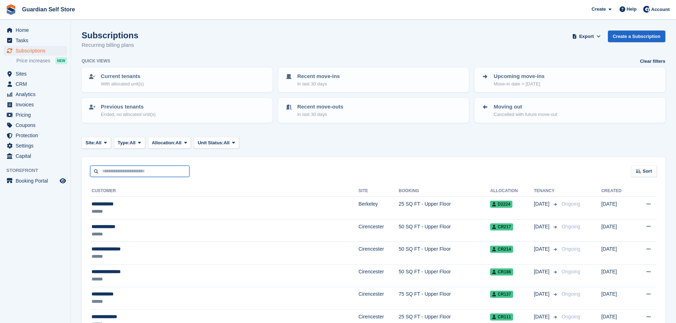
click at [120, 176] on input "text" at bounding box center [139, 172] width 99 height 12
type input "****"
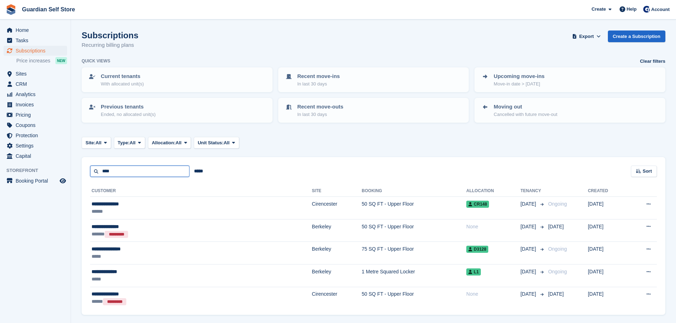
drag, startPoint x: 118, startPoint y: 170, endPoint x: 58, endPoint y: 168, distance: 60.0
click at [58, 168] on div "Home Tasks Subscriptions Subscriptions Subscriptions Price increases NEW Price …" at bounding box center [338, 172] width 676 height 345
type input "****"
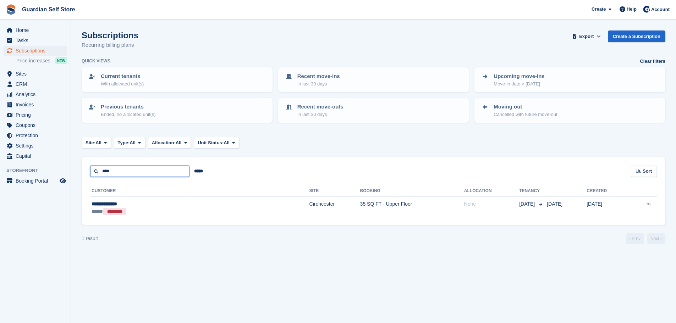
drag, startPoint x: 116, startPoint y: 169, endPoint x: 42, endPoint y: 161, distance: 74.1
click at [47, 161] on div "Home Tasks Subscriptions Subscriptions Subscriptions Price increases NEW Price …" at bounding box center [338, 161] width 676 height 323
type input "*****"
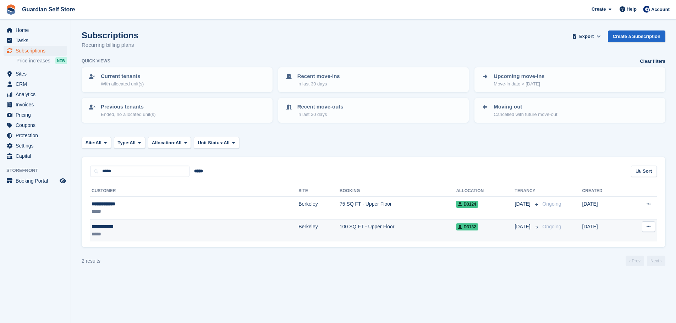
click at [135, 225] on div "**********" at bounding box center [139, 226] width 96 height 7
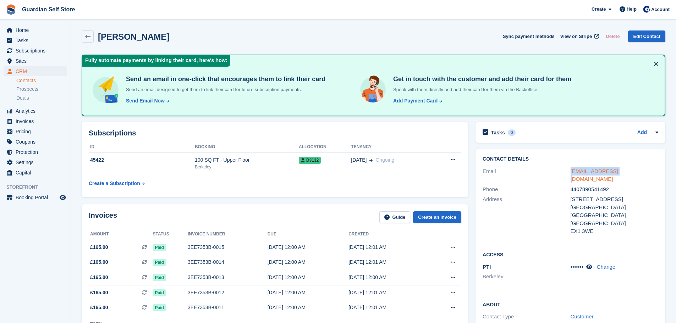
drag, startPoint x: 618, startPoint y: 171, endPoint x: 572, endPoint y: 169, distance: 46.5
click at [572, 169] on div "mpearse2@sky.com" at bounding box center [614, 175] width 88 height 16
click at [33, 50] on span "Subscriptions" at bounding box center [37, 51] width 43 height 10
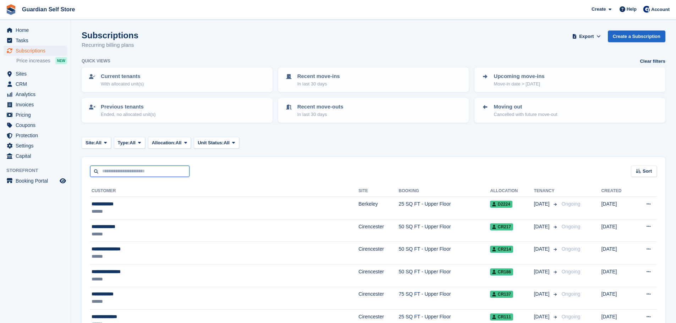
click at [132, 172] on input "text" at bounding box center [139, 172] width 99 height 12
type input "******"
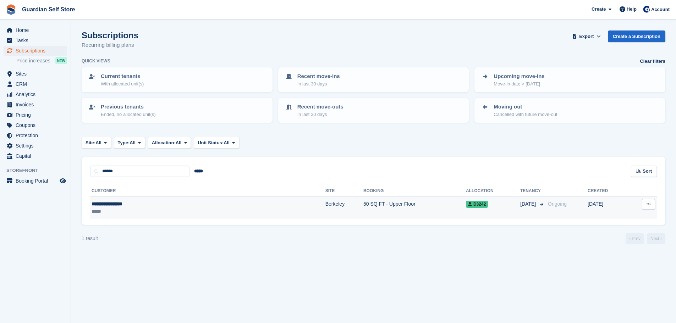
click at [118, 212] on div "*****" at bounding box center [150, 211] width 118 height 7
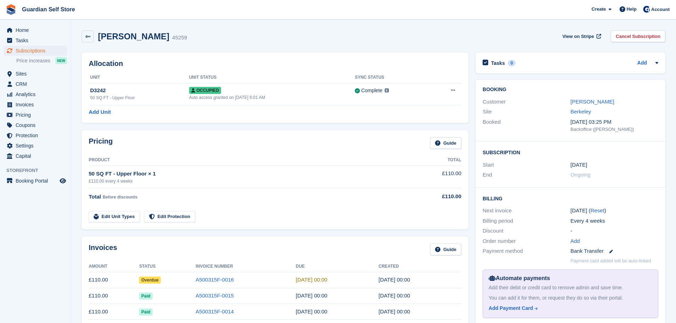
click at [583, 101] on link "Justine Tomlinson" at bounding box center [592, 102] width 44 height 6
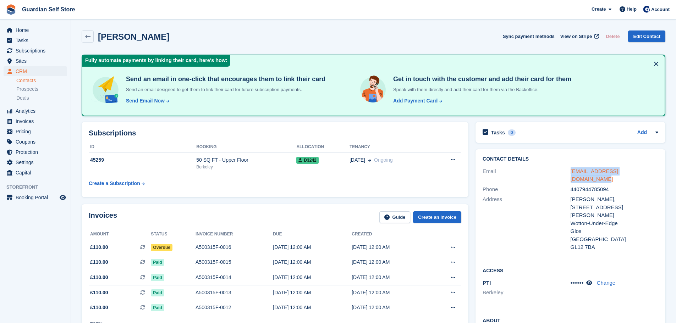
drag, startPoint x: 645, startPoint y: 171, endPoint x: 570, endPoint y: 168, distance: 75.2
click at [570, 168] on div "justinetomlinson2@gmail.com" at bounding box center [614, 175] width 88 height 16
copy link "justinetomlinson2@gmail.com"
click at [30, 49] on span "Subscriptions" at bounding box center [37, 51] width 43 height 10
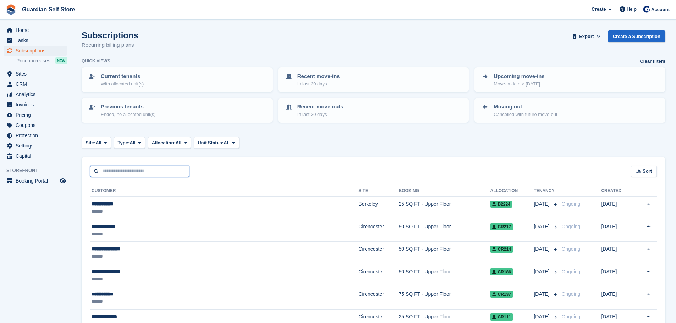
click at [121, 167] on input "text" at bounding box center [139, 172] width 99 height 12
type input "****"
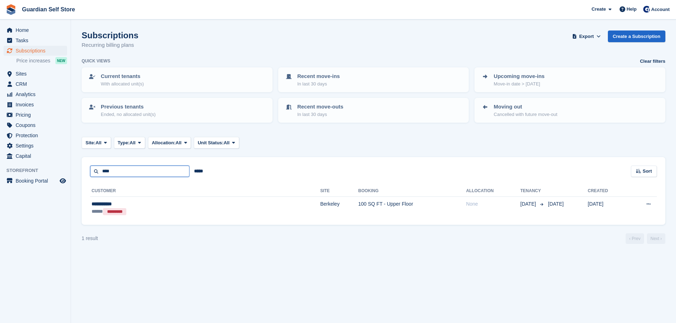
drag, startPoint x: 115, startPoint y: 171, endPoint x: 69, endPoint y: 168, distance: 45.8
click at [69, 168] on div "Home Tasks Subscriptions Subscriptions Subscriptions Price increases NEW Price …" at bounding box center [338, 161] width 676 height 323
type input "***"
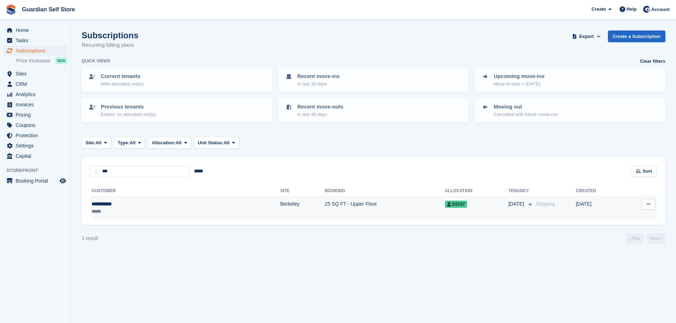
click at [129, 203] on div "**********" at bounding box center [131, 203] width 81 height 7
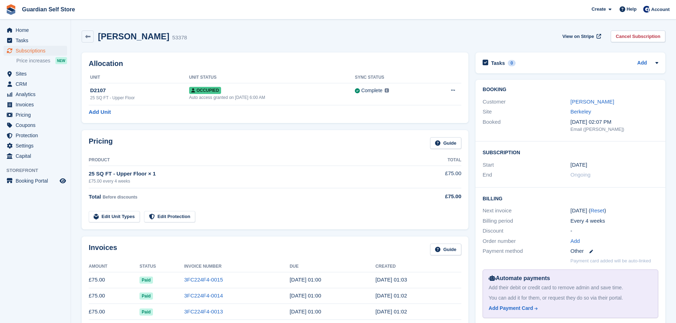
click at [587, 104] on link "[PERSON_NAME]" at bounding box center [592, 102] width 44 height 6
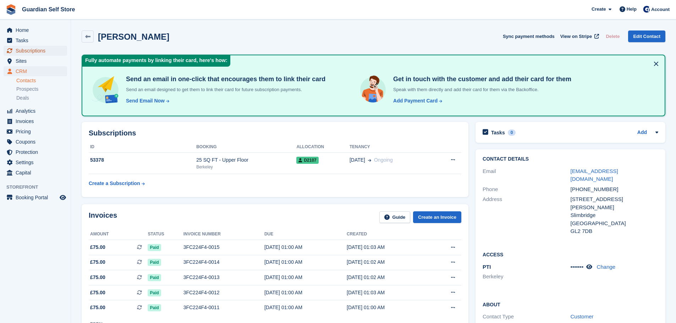
click at [38, 53] on span "Subscriptions" at bounding box center [37, 51] width 43 height 10
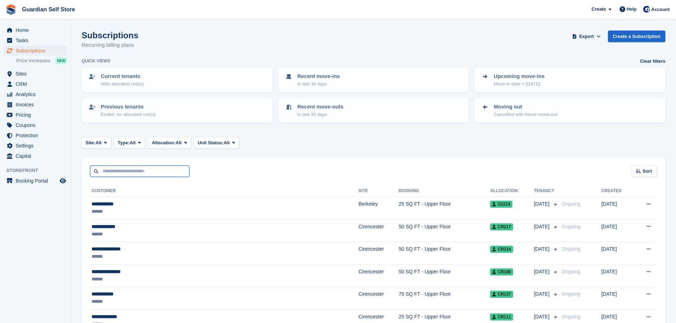
click at [112, 173] on input "text" at bounding box center [139, 172] width 99 height 12
type input "******"
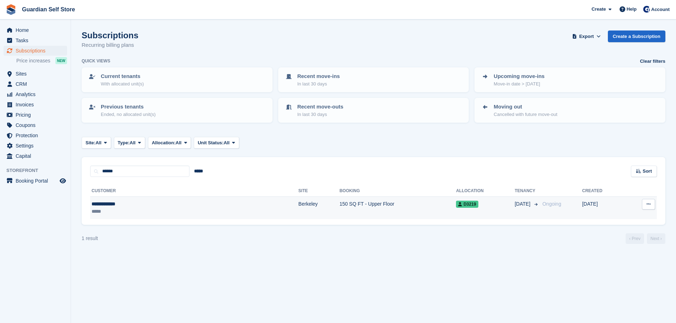
click at [127, 214] on div "*****" at bounding box center [139, 211] width 96 height 7
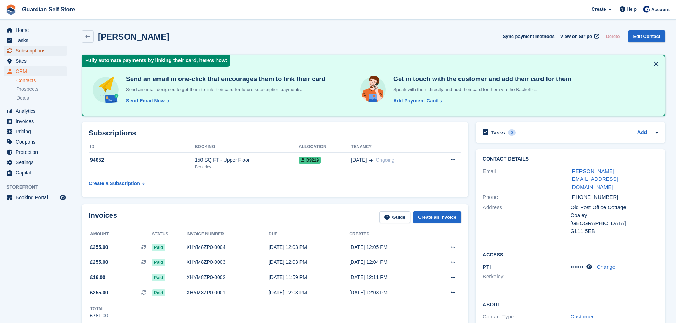
click at [33, 50] on span "Subscriptions" at bounding box center [37, 51] width 43 height 10
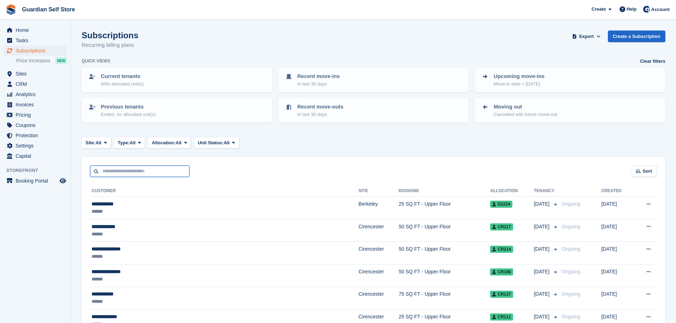
click at [122, 173] on input "text" at bounding box center [139, 172] width 99 height 12
type input "******"
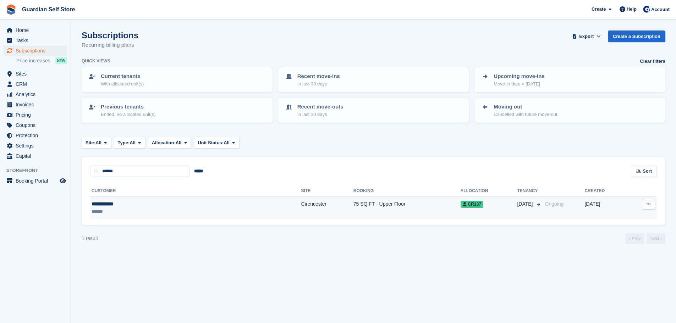
click at [353, 199] on td "75 SQ FT - Upper Floor" at bounding box center [406, 208] width 107 height 22
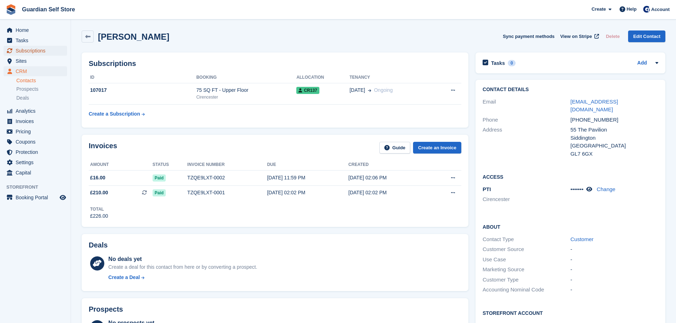
click at [36, 51] on span "Subscriptions" at bounding box center [37, 51] width 43 height 10
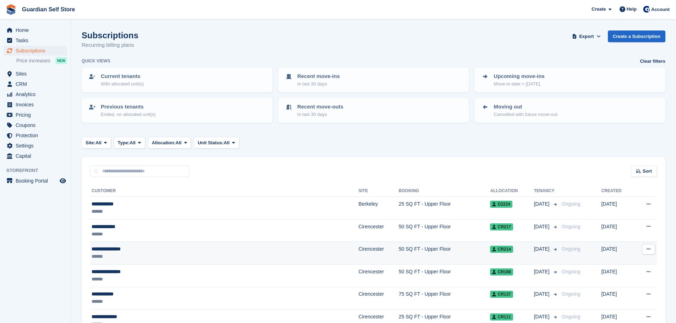
click at [132, 248] on div "**********" at bounding box center [175, 248] width 168 height 7
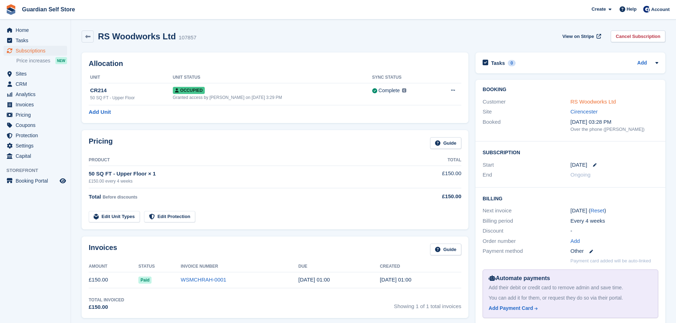
click at [573, 100] on link "RS Woodworks Ltd" at bounding box center [592, 102] width 45 height 6
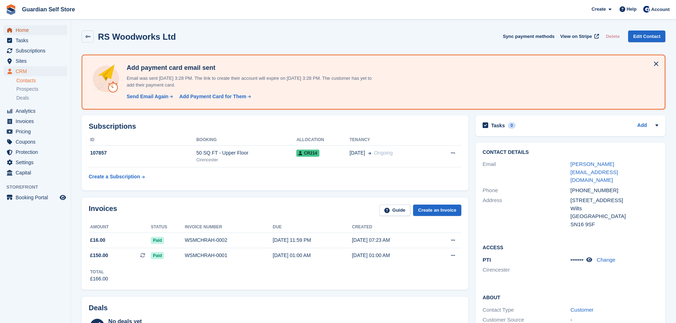
click at [44, 30] on span "Home" at bounding box center [37, 30] width 43 height 10
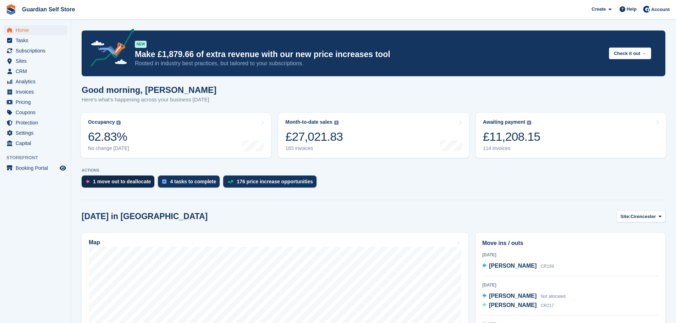
click at [135, 184] on div "1 move out to deallocate" at bounding box center [122, 182] width 58 height 6
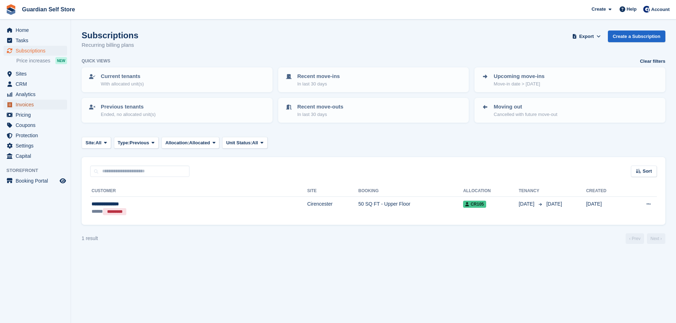
click at [22, 103] on span "Invoices" at bounding box center [37, 105] width 43 height 10
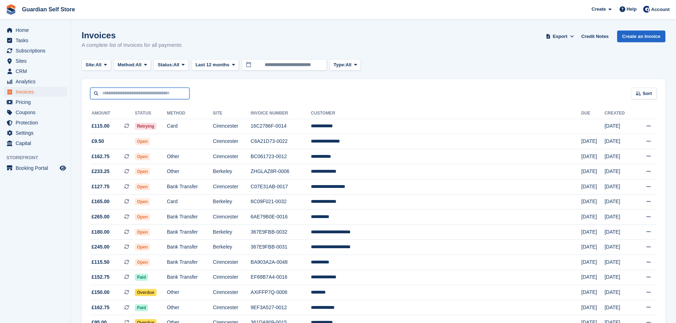
click at [126, 90] on input "text" at bounding box center [139, 94] width 99 height 12
type input "*****"
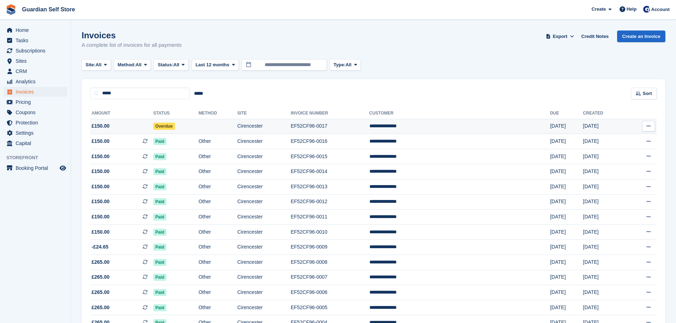
click at [130, 123] on span "£150.00" at bounding box center [121, 125] width 63 height 7
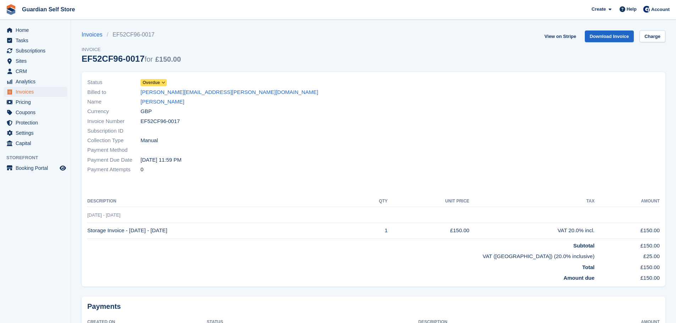
click at [532, 68] on div "Status Overdue Billed to [PERSON_NAME][EMAIL_ADDRESS][PERSON_NAME][DOMAIN_NAME]…" at bounding box center [373, 181] width 592 height 227
click at [560, 36] on link "View on Stripe" at bounding box center [559, 36] width 37 height 12
click at [33, 31] on span "Home" at bounding box center [37, 30] width 43 height 10
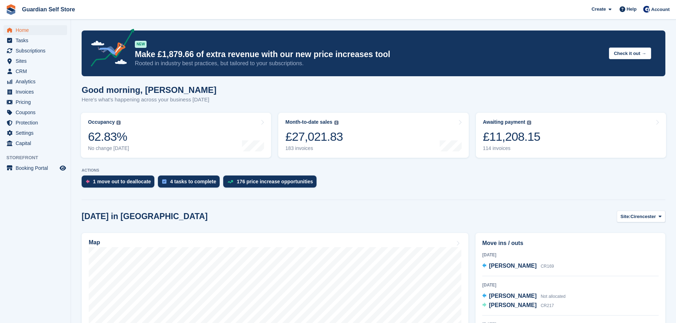
scroll to position [266, 0]
